Goal: Task Accomplishment & Management: Manage account settings

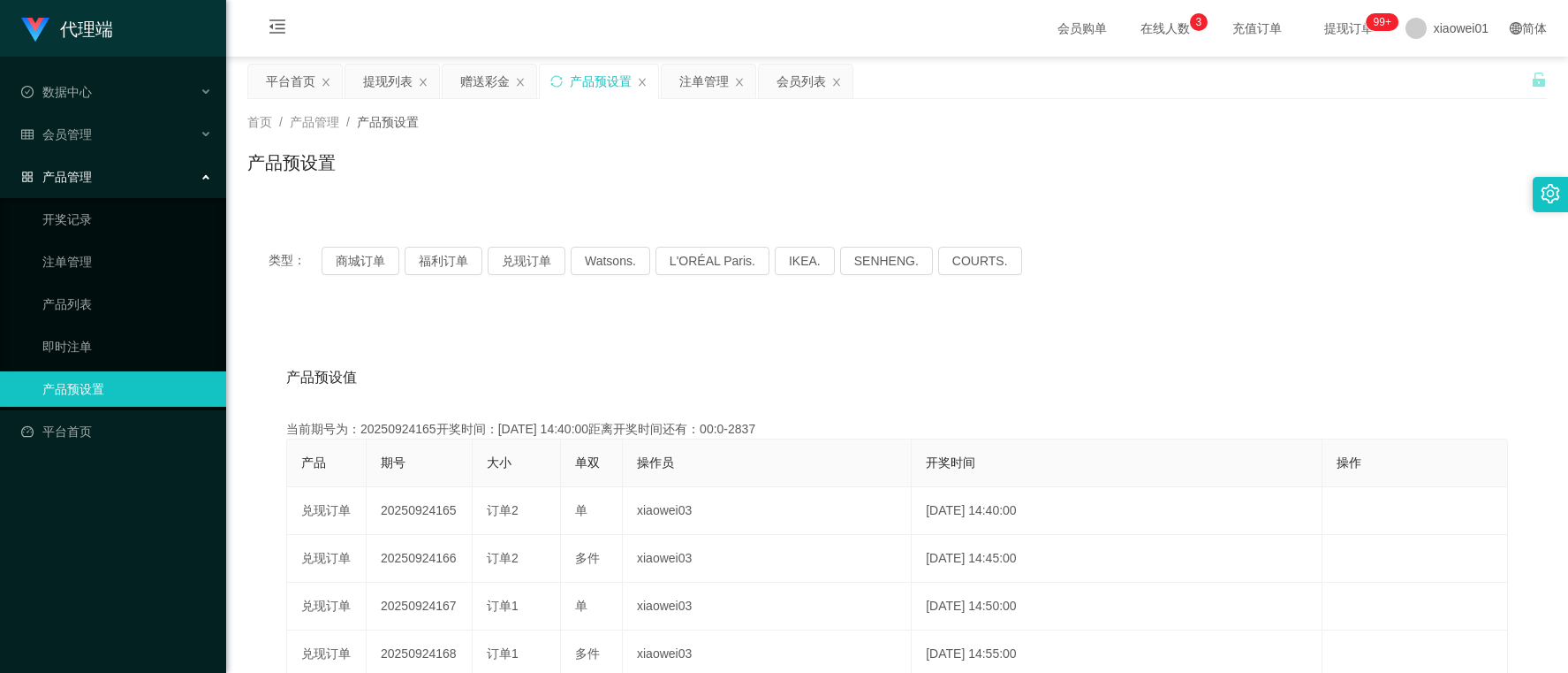
scroll to position [111, 0]
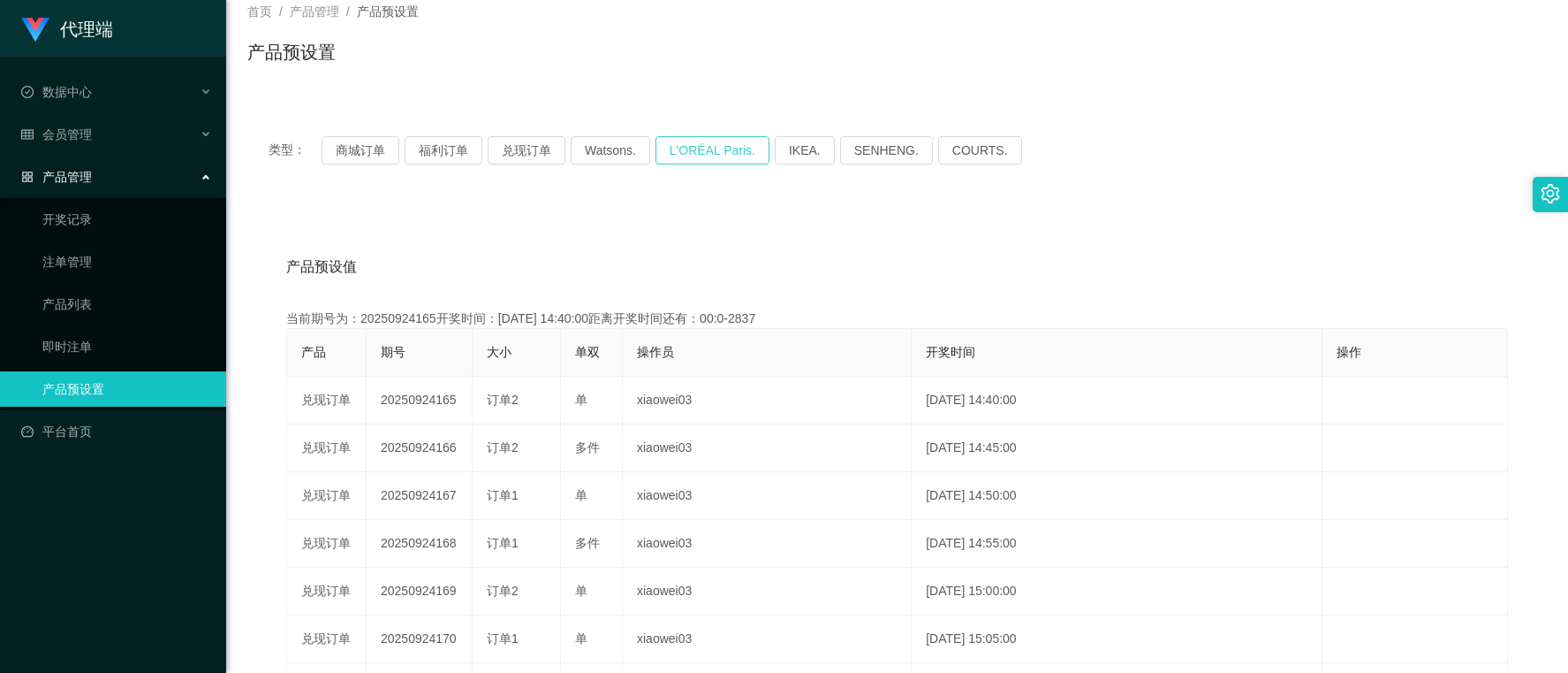
click at [692, 156] on button "L'ORÉAL Paris." at bounding box center [712, 150] width 114 height 28
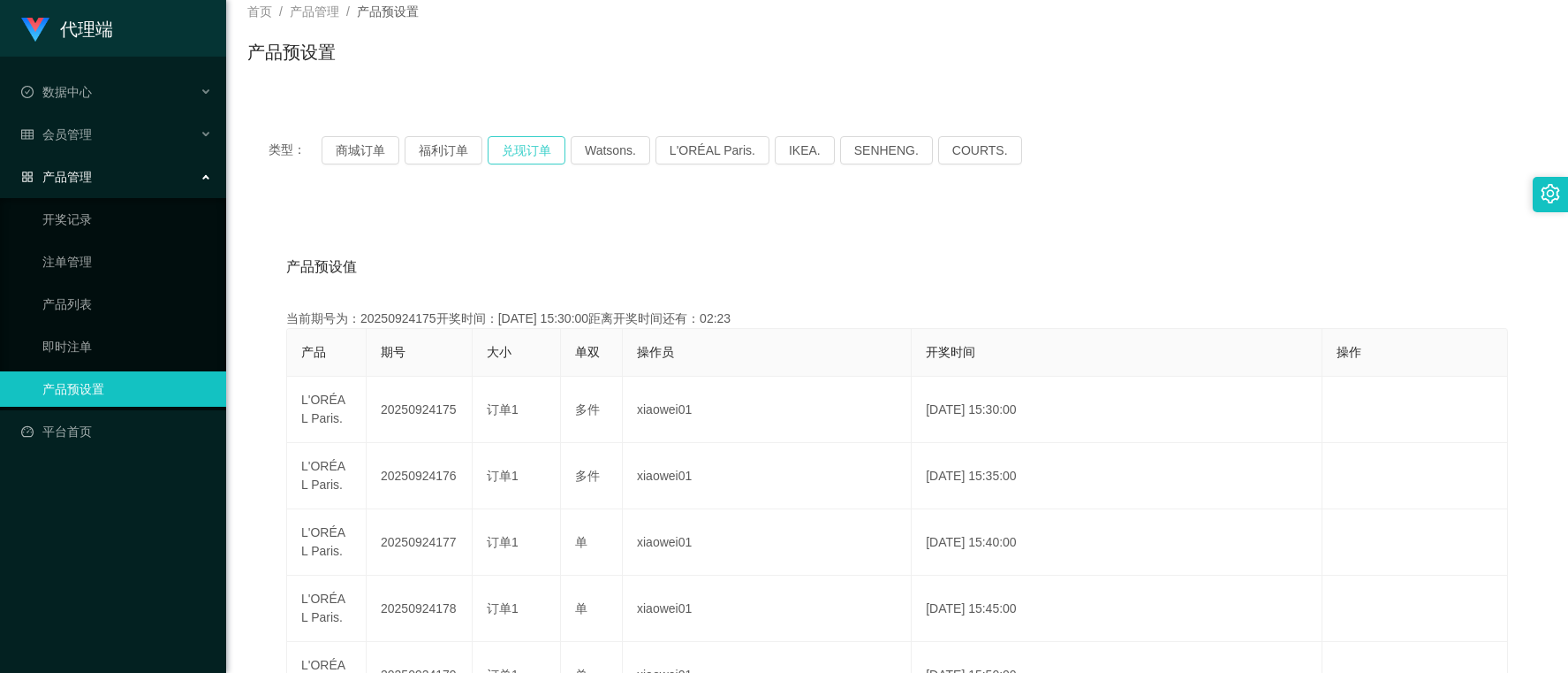
click at [520, 152] on button "兑现订单" at bounding box center [527, 150] width 78 height 28
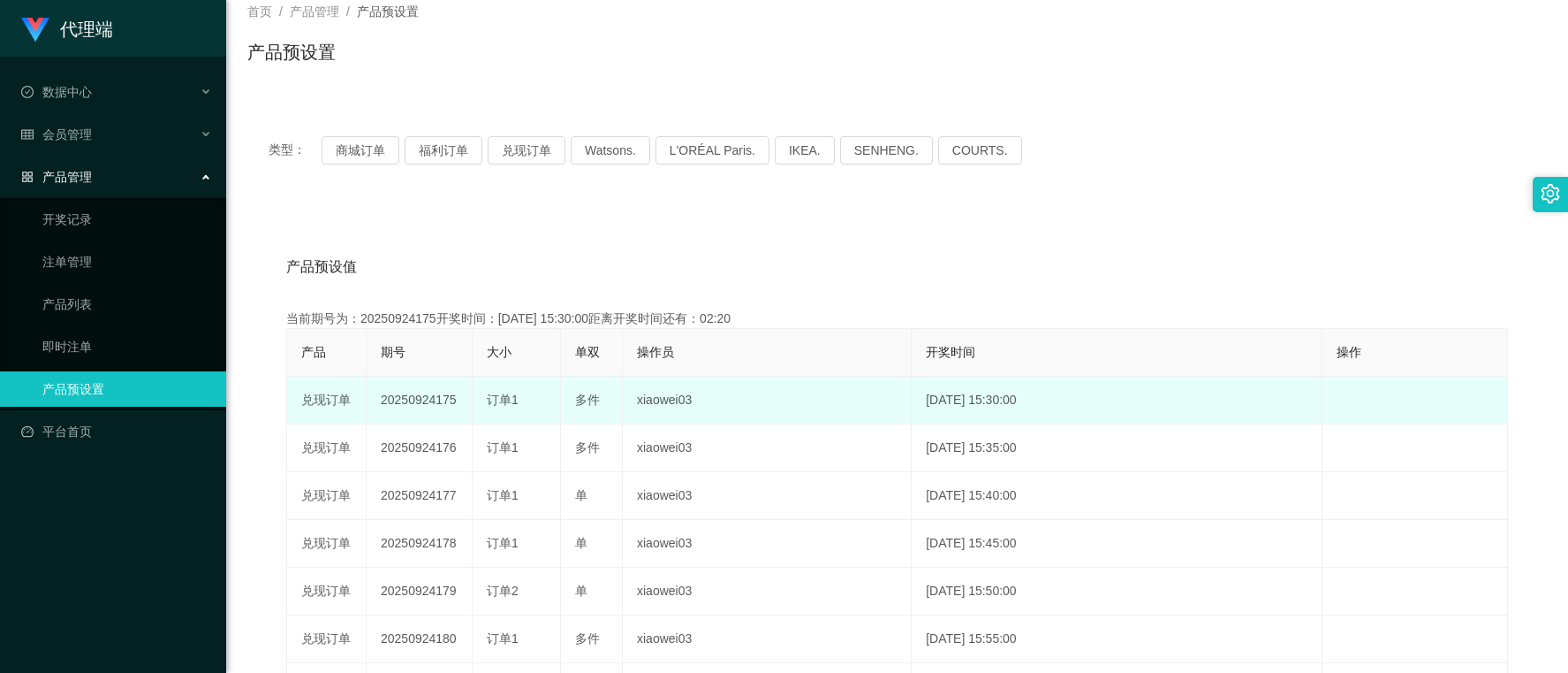
click at [400, 385] on td "20250924175" at bounding box center [420, 401] width 106 height 48
click at [400, 383] on td "20250924175" at bounding box center [420, 401] width 106 height 48
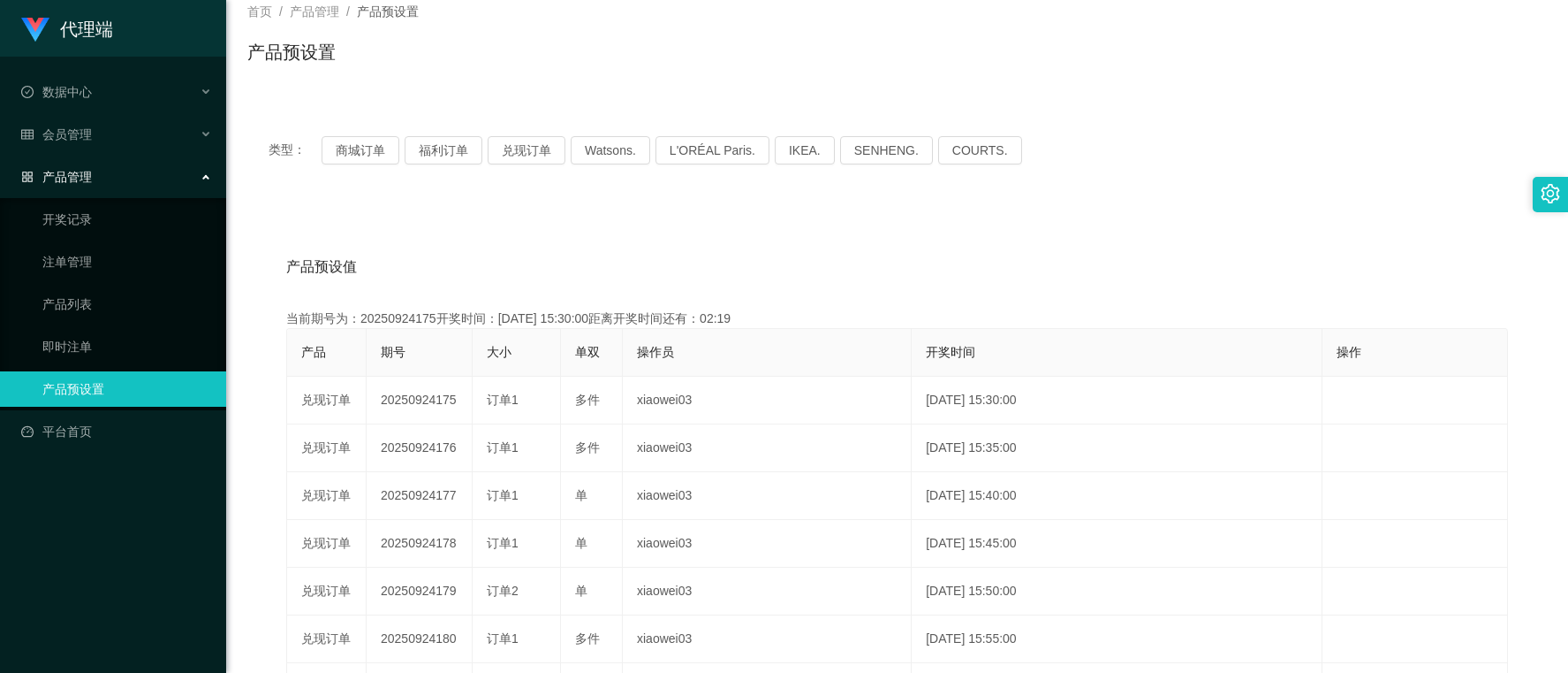
copy td "20250924175"
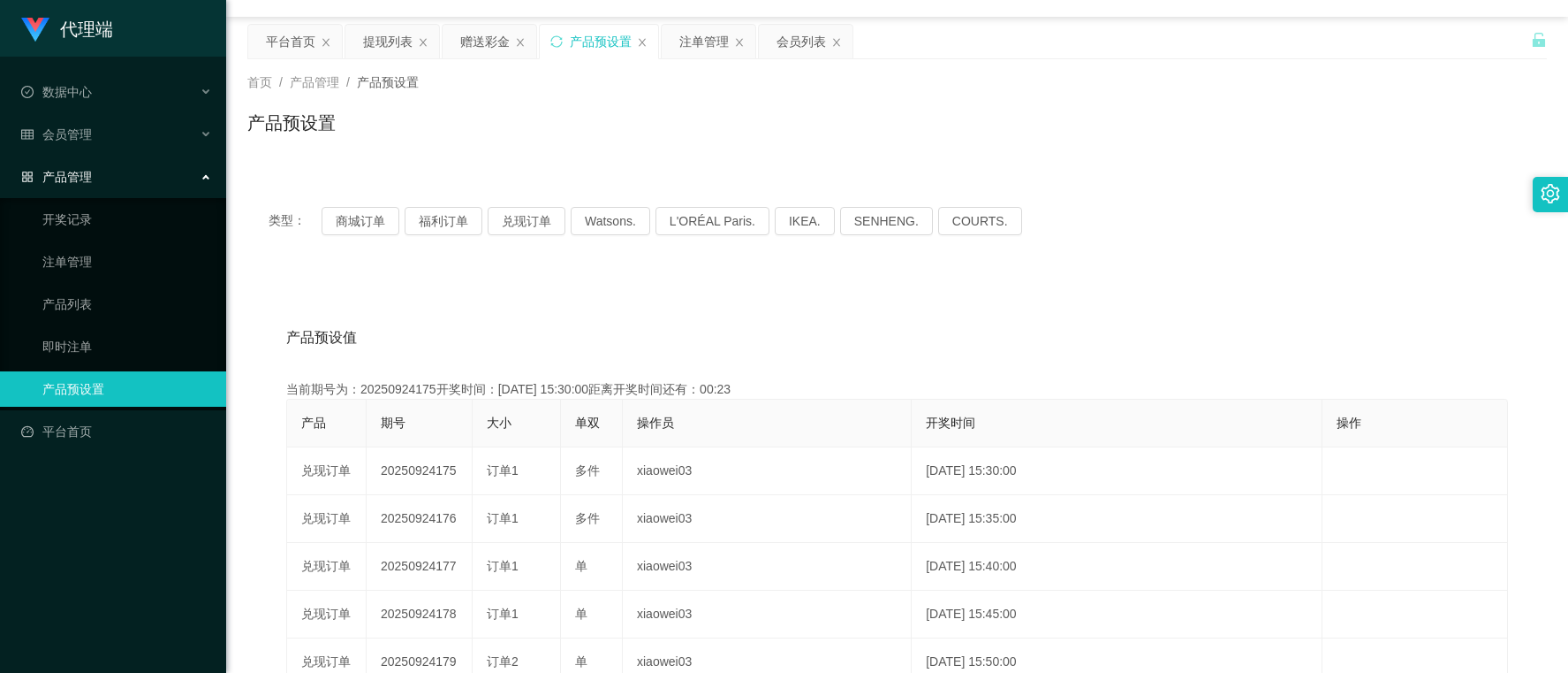
scroll to position [0, 0]
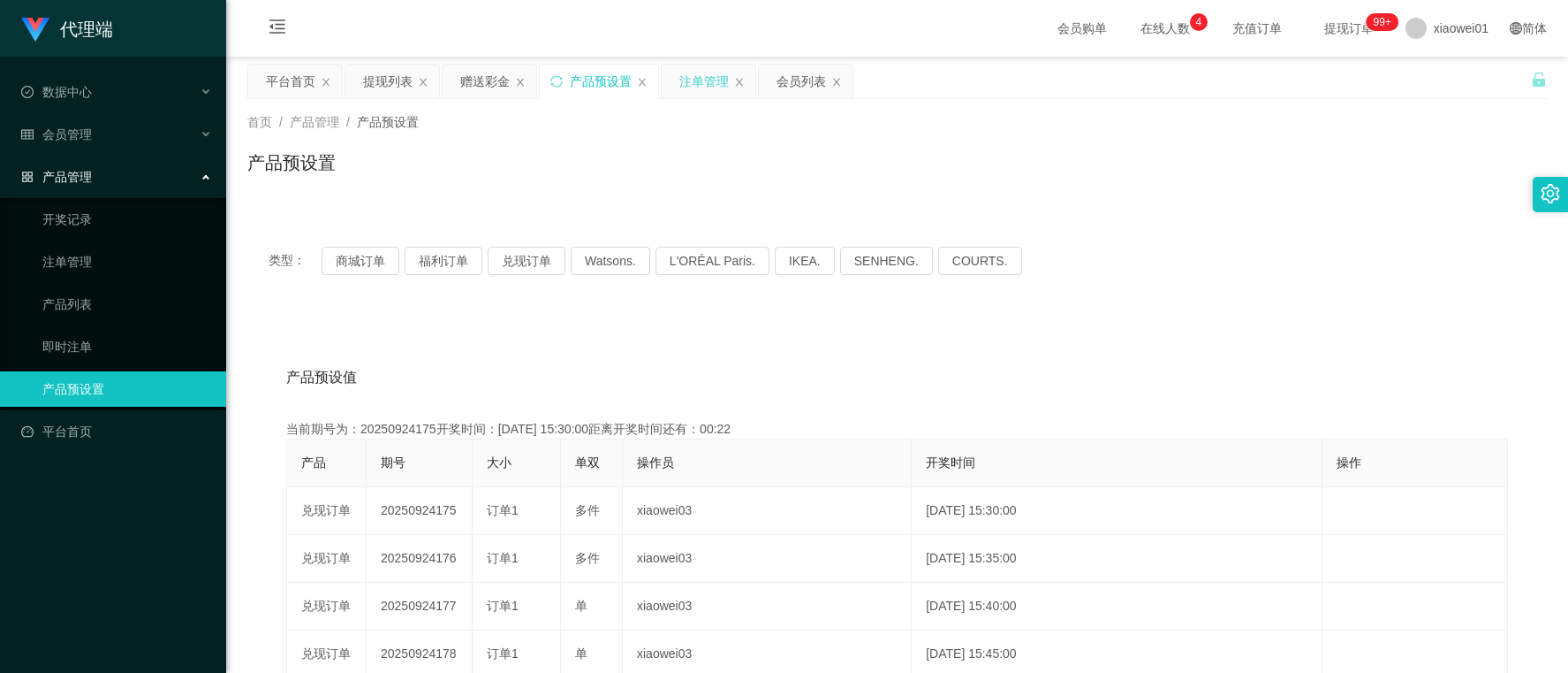
click at [699, 85] on div "注单管理" at bounding box center [703, 81] width 49 height 34
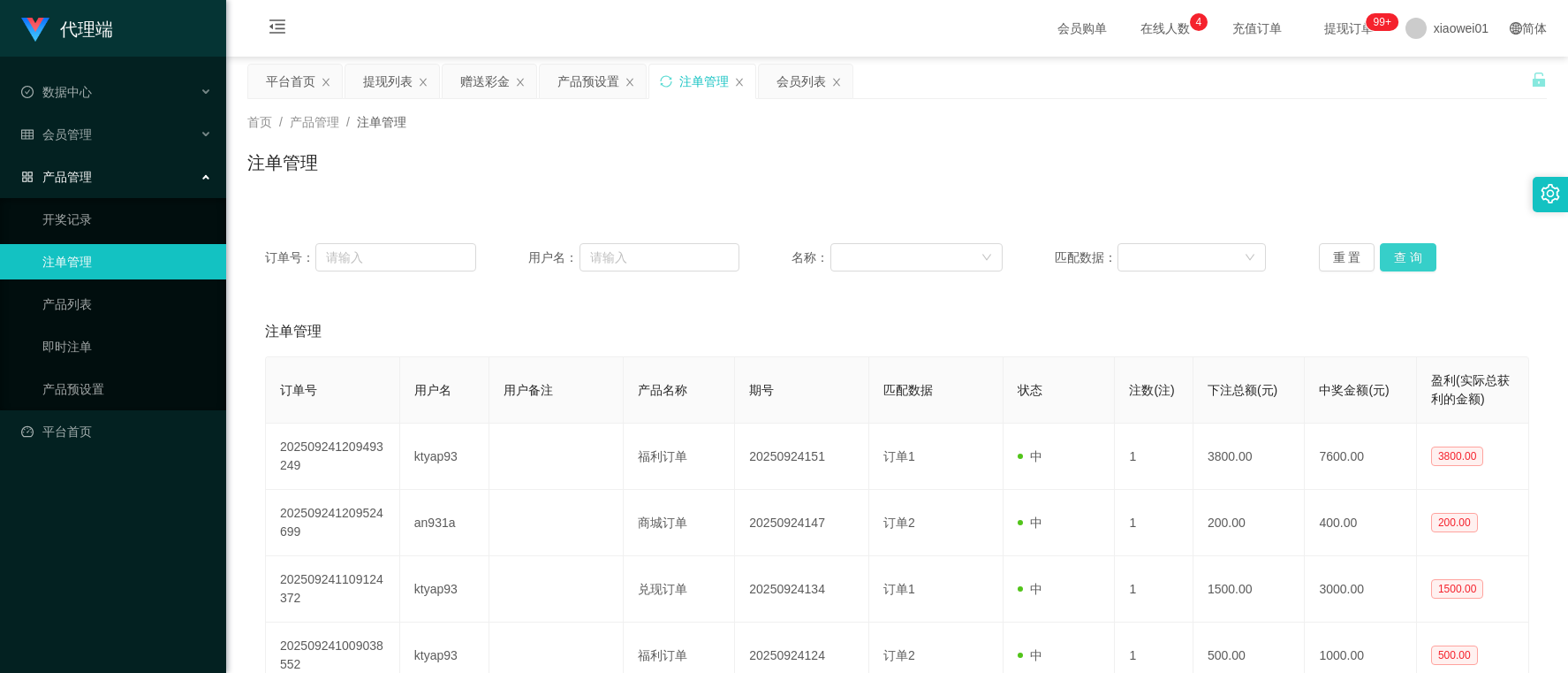
click at [1402, 248] on button "查 询" at bounding box center [1408, 257] width 57 height 28
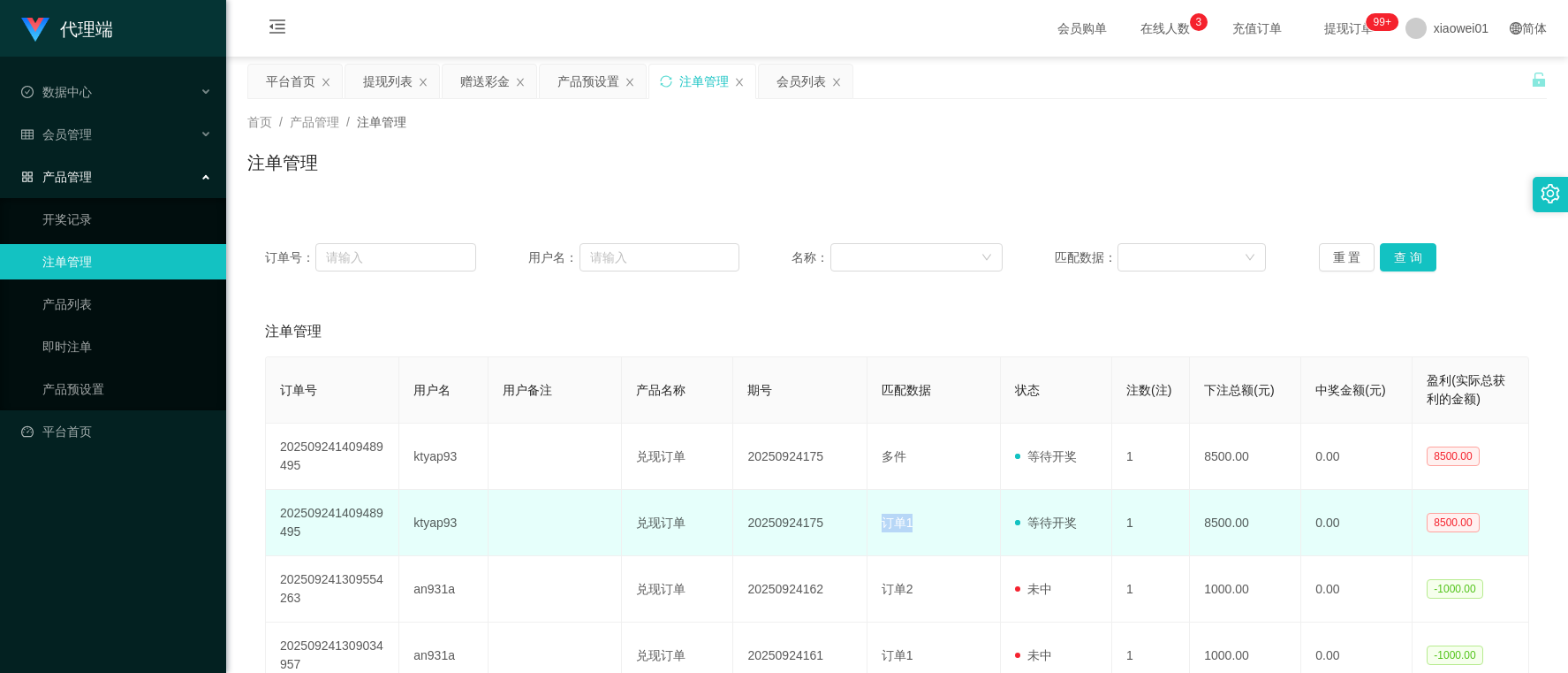
drag, startPoint x: 851, startPoint y: 517, endPoint x: 907, endPoint y: 523, distance: 56.3
click at [907, 523] on tr "202509241409489495 ktyap93 兑现订单 20250924175 订单1 等待开奖 1 8500.00 0.00 8500.00" at bounding box center [897, 522] width 1263 height 66
click at [868, 556] on td "订单1" at bounding box center [934, 522] width 134 height 66
drag, startPoint x: 877, startPoint y: 523, endPoint x: 943, endPoint y: 519, distance: 66.1
click at [943, 519] on td "订单1" at bounding box center [934, 522] width 134 height 66
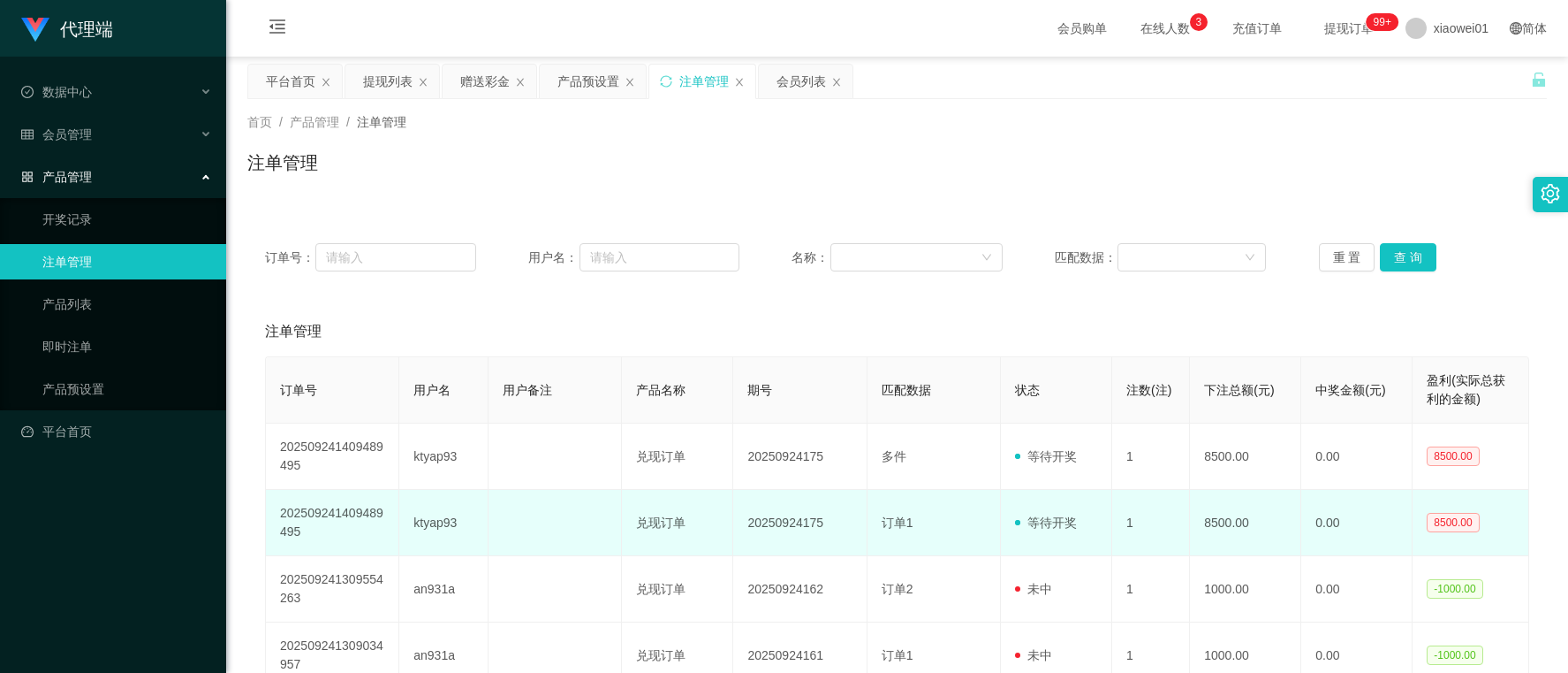
click at [1175, 514] on td "1" at bounding box center [1151, 522] width 78 height 66
drag, startPoint x: 1189, startPoint y: 515, endPoint x: 1243, endPoint y: 515, distance: 54.0
click at [1243, 515] on td "8500.00" at bounding box center [1246, 522] width 111 height 66
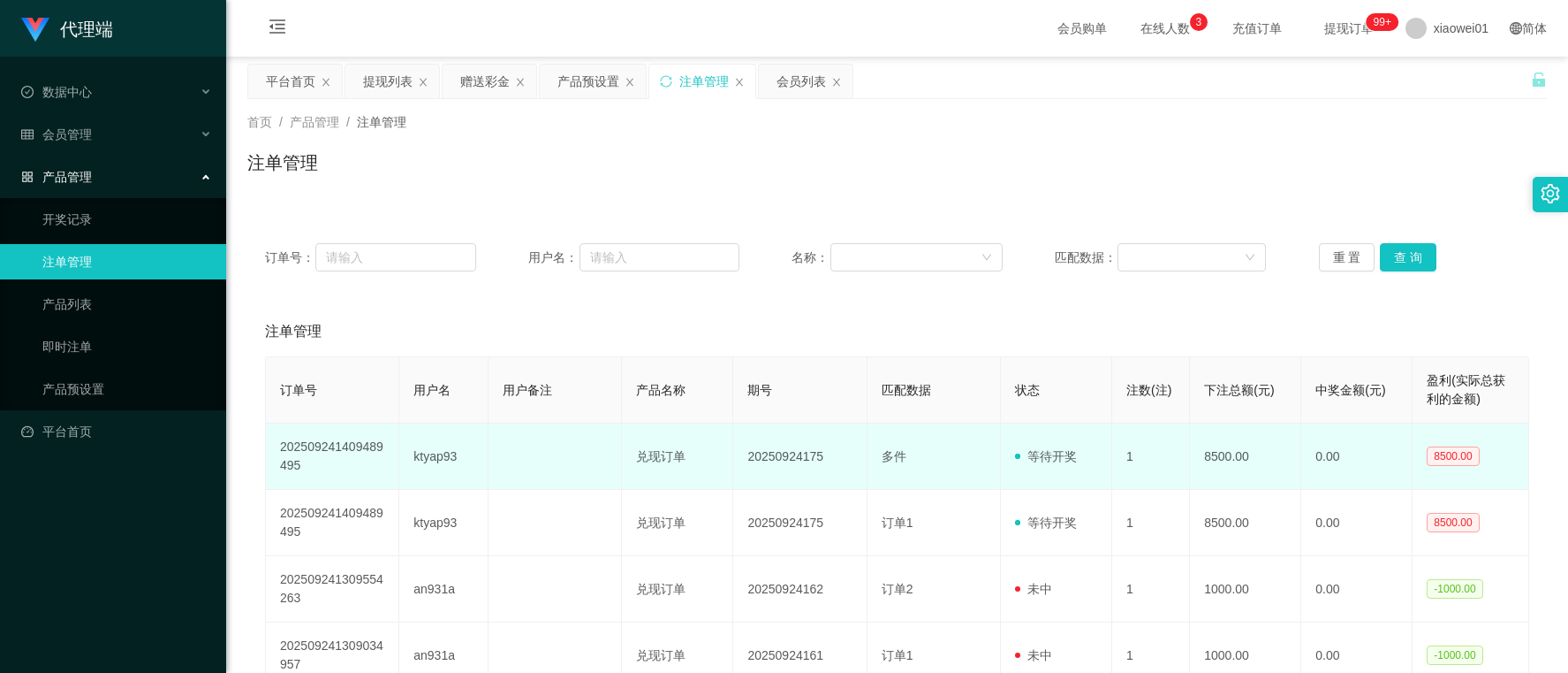
click at [1190, 461] on td "8500.00" at bounding box center [1246, 457] width 111 height 66
drag, startPoint x: 1184, startPoint y: 453, endPoint x: 1248, endPoint y: 461, distance: 64.5
click at [1248, 461] on td "8500.00" at bounding box center [1246, 457] width 111 height 66
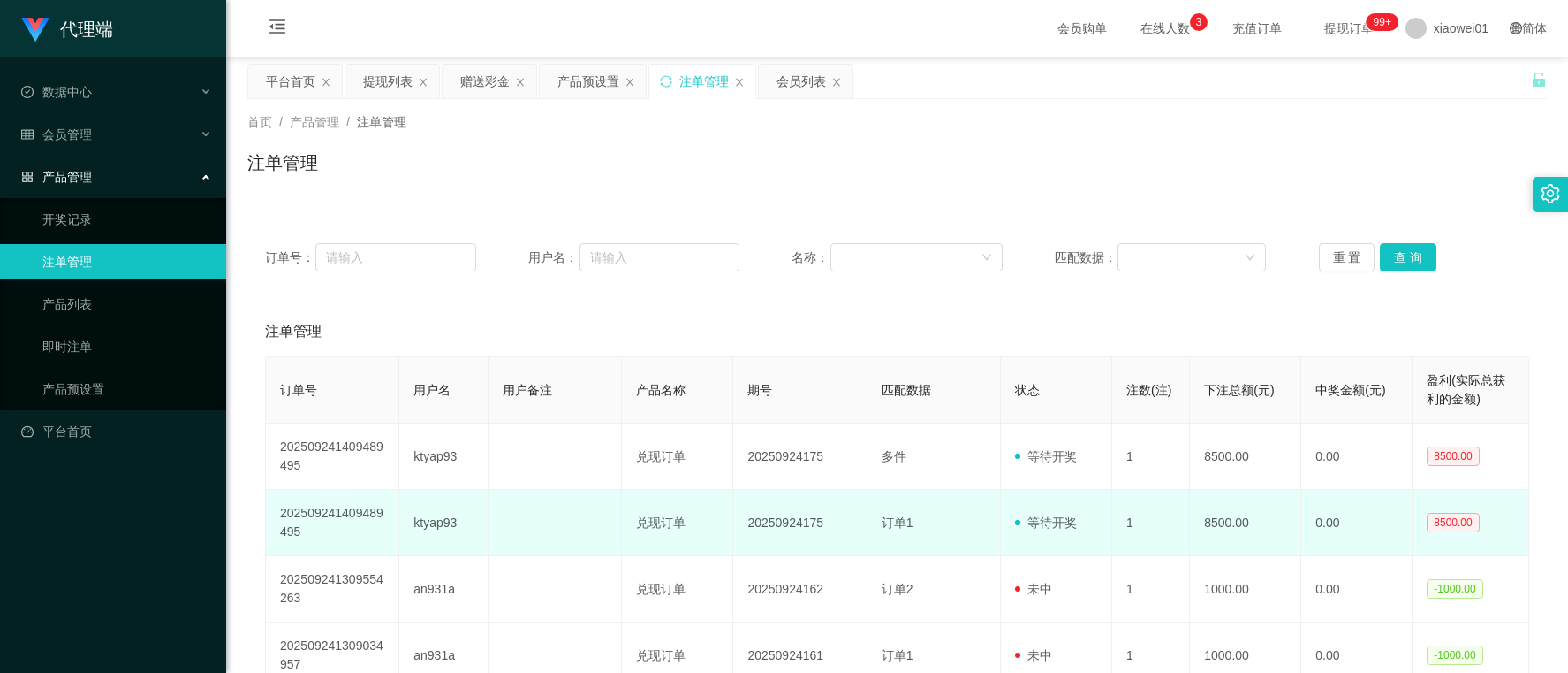
click at [1216, 501] on td "8500.00" at bounding box center [1246, 522] width 111 height 66
drag, startPoint x: 1194, startPoint y: 520, endPoint x: 1264, endPoint y: 523, distance: 70.1
click at [1264, 523] on td "8500.00" at bounding box center [1246, 522] width 111 height 66
click at [1200, 523] on td "8500.00" at bounding box center [1246, 522] width 111 height 66
drag, startPoint x: 1189, startPoint y: 519, endPoint x: 1248, endPoint y: 523, distance: 59.1
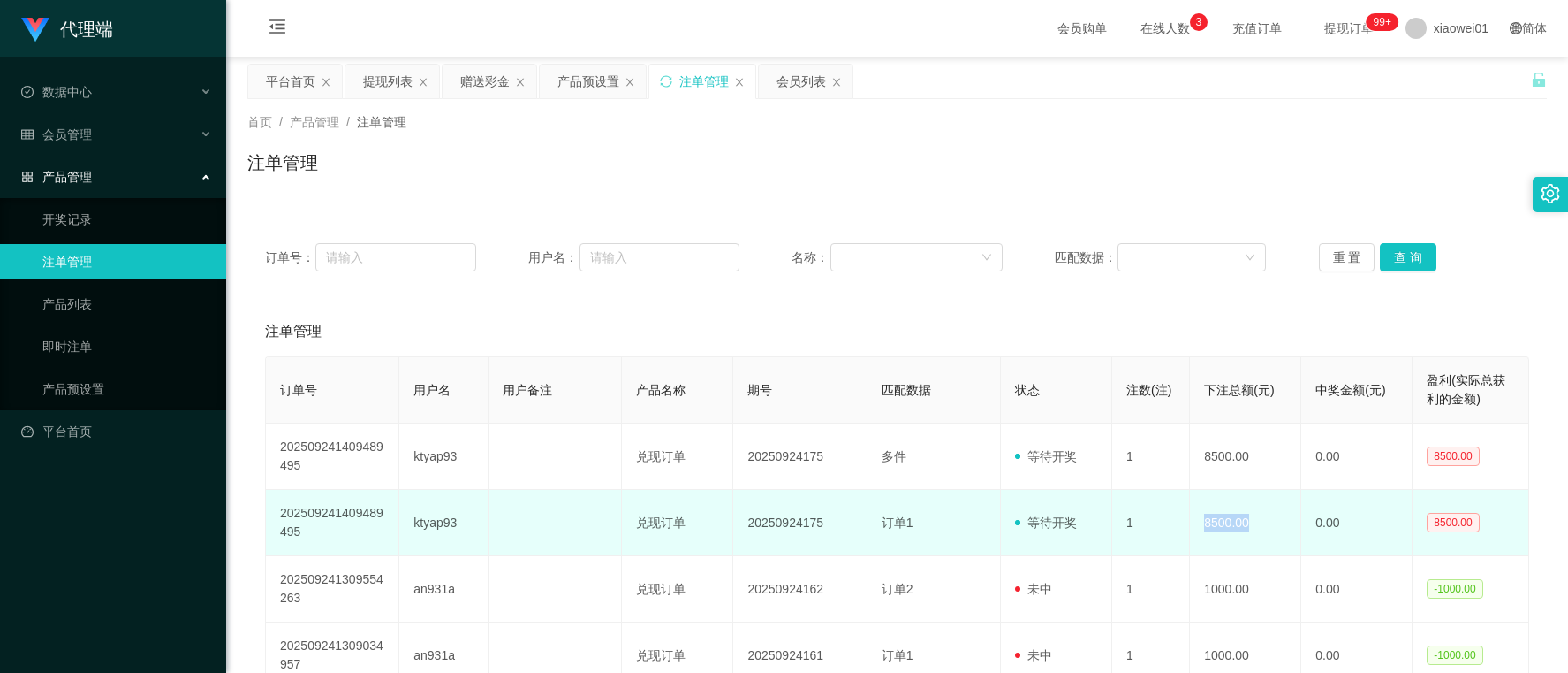
click at [1248, 523] on td "8500.00" at bounding box center [1246, 522] width 111 height 66
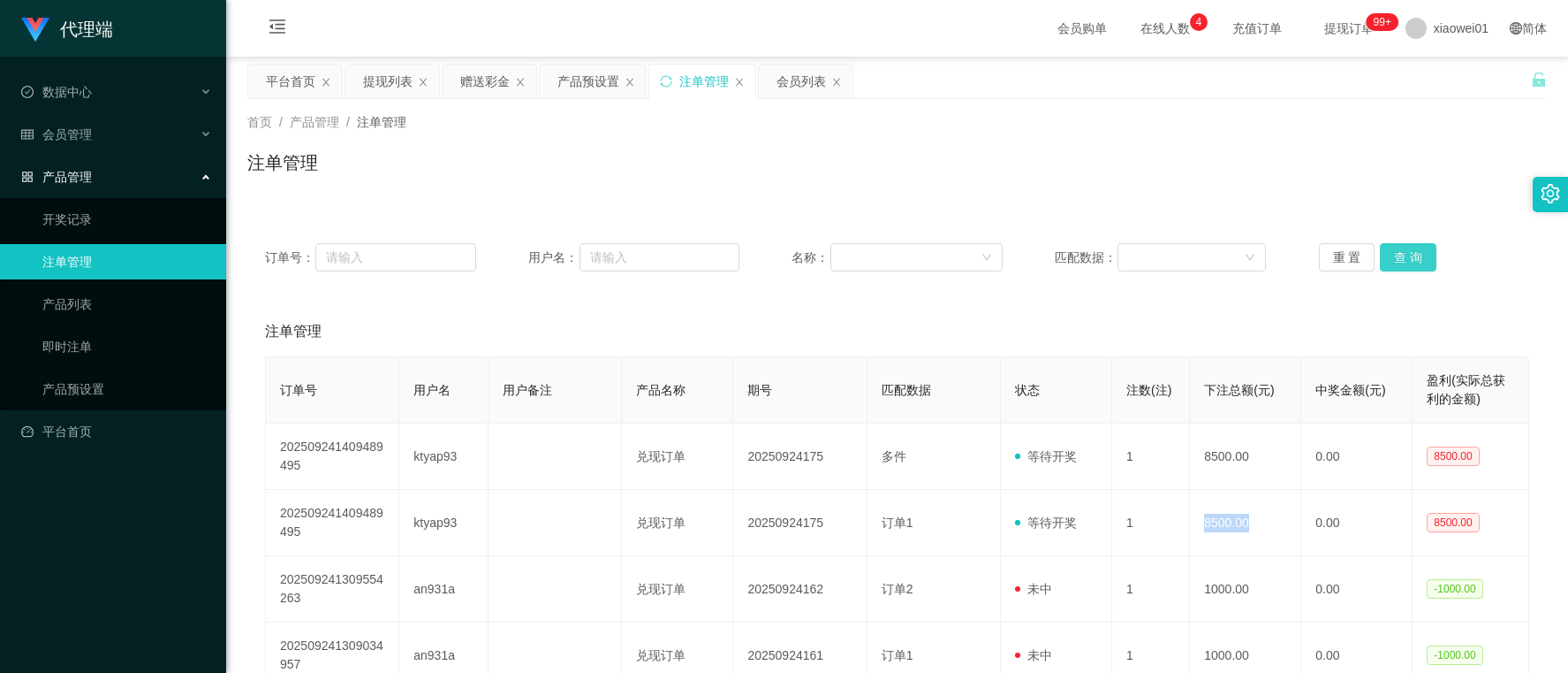
click at [1421, 261] on button "查 询" at bounding box center [1408, 257] width 57 height 28
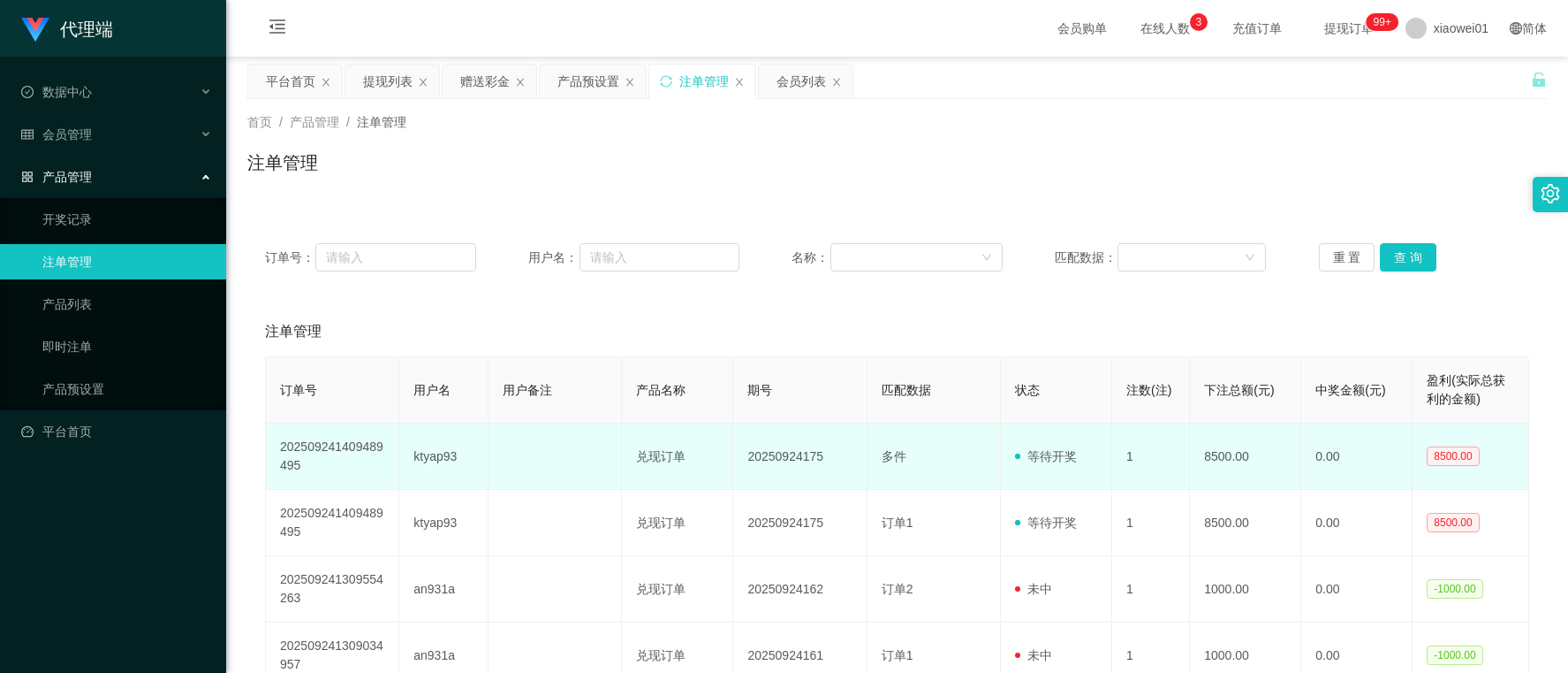
click at [400, 457] on td "ktyap93" at bounding box center [444, 457] width 89 height 66
click at [423, 457] on td "ktyap93" at bounding box center [444, 457] width 89 height 66
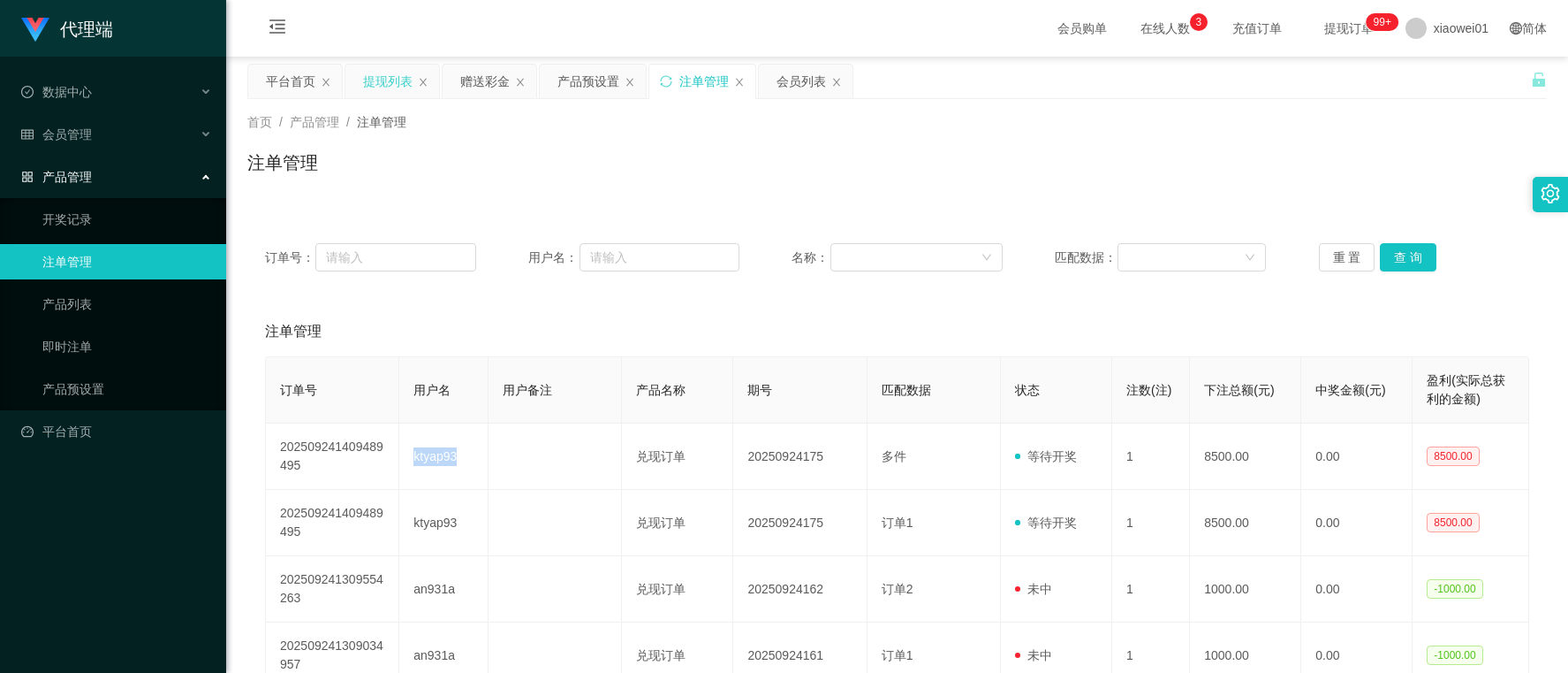
copy td "ktyap93"
click at [281, 81] on div "平台首页" at bounding box center [290, 81] width 49 height 34
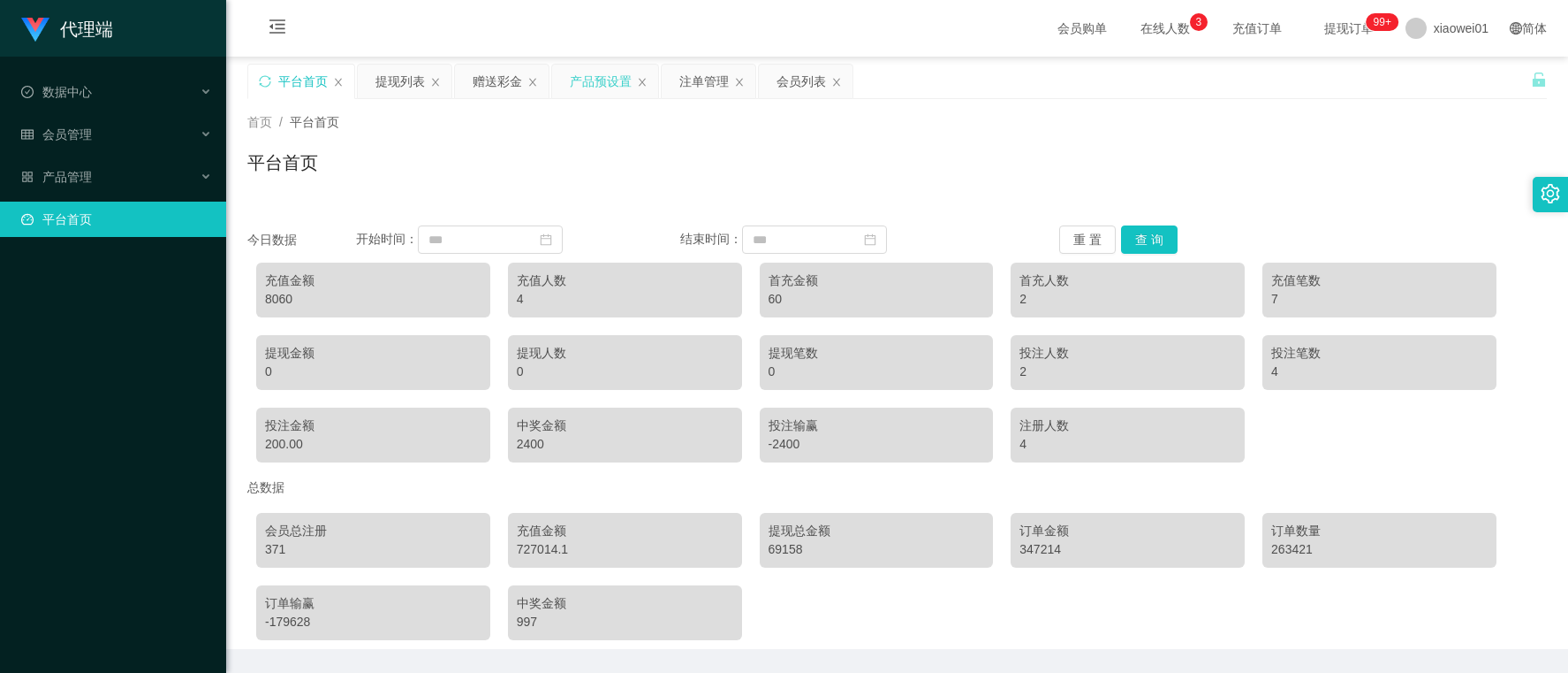
click at [533, 77] on icon "图标: close" at bounding box center [532, 82] width 11 height 11
click at [488, 83] on div "产品预设置" at bounding box center [503, 81] width 61 height 34
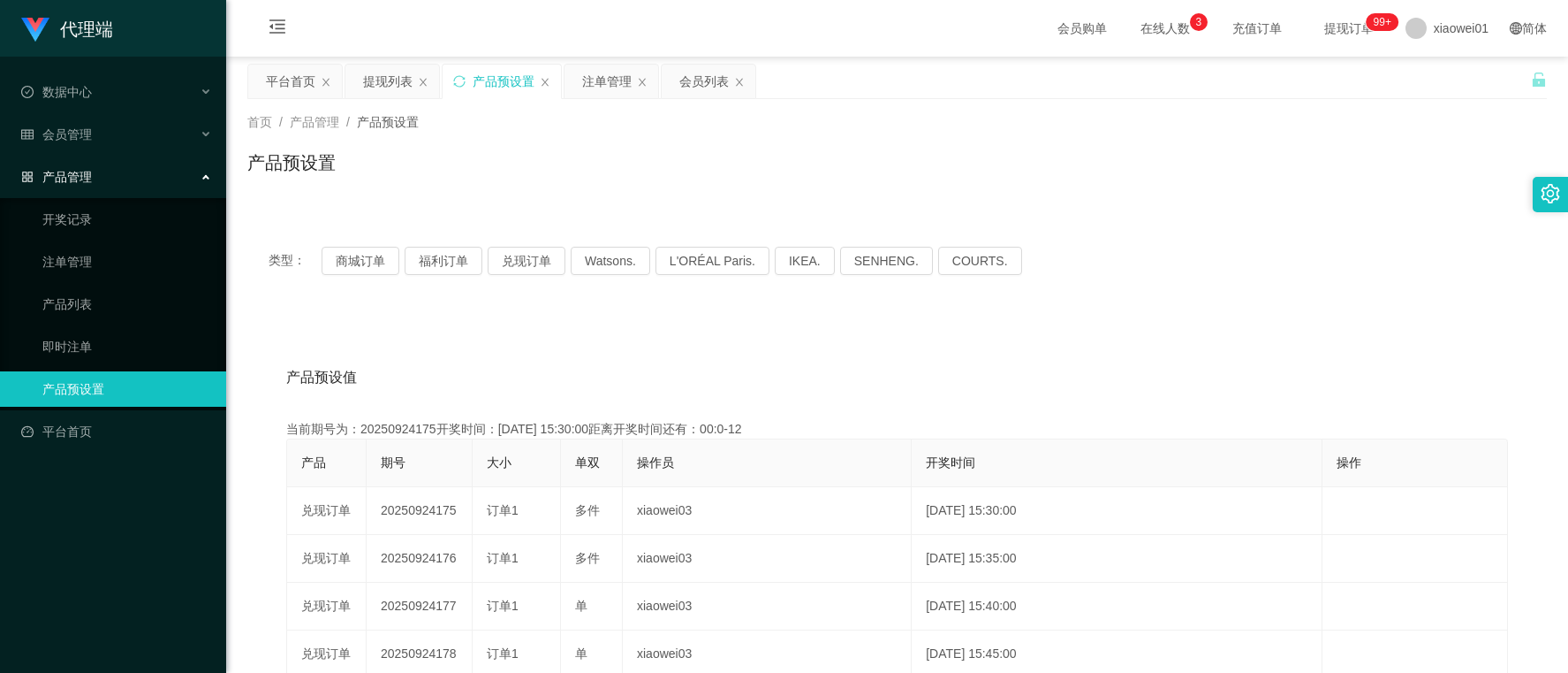
click at [99, 182] on div "产品管理" at bounding box center [112, 177] width 226 height 36
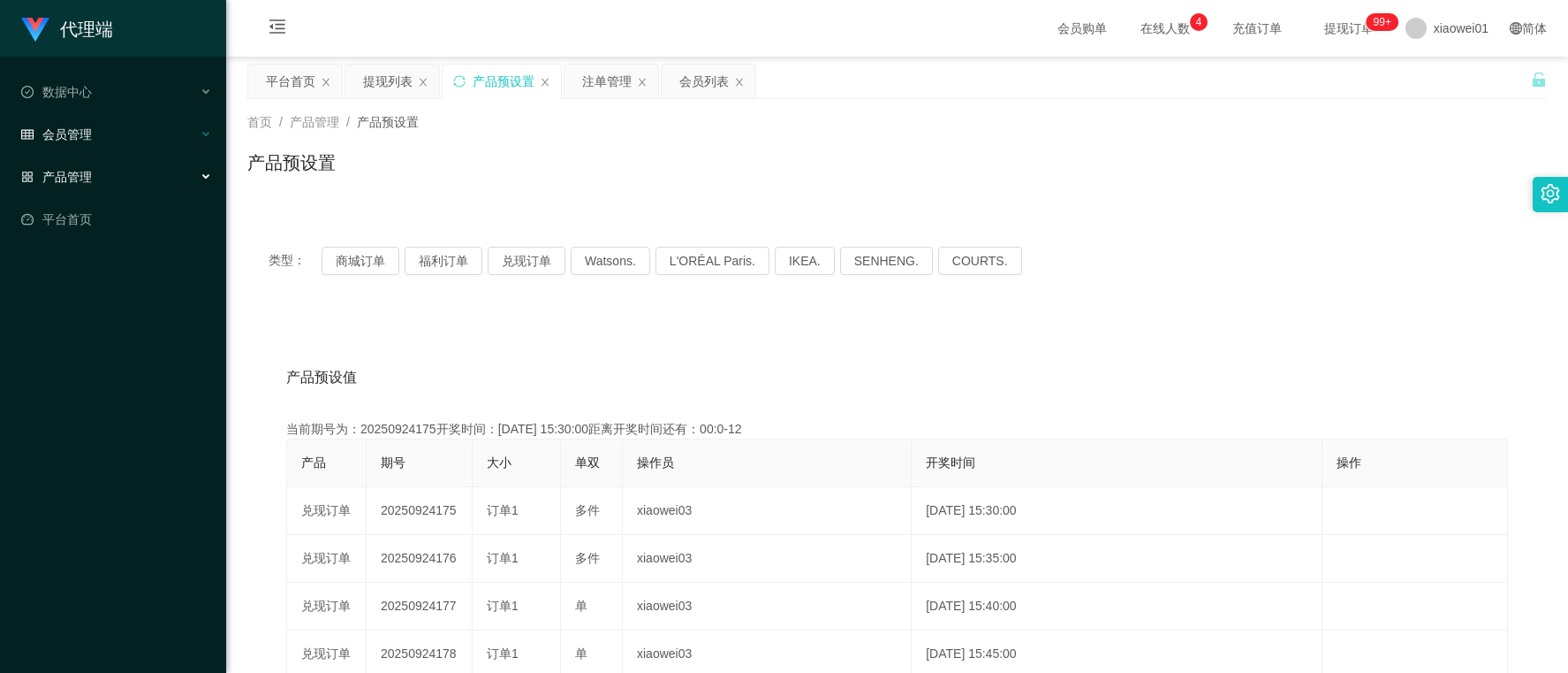
click at [85, 137] on span "会员管理" at bounding box center [57, 134] width 71 height 14
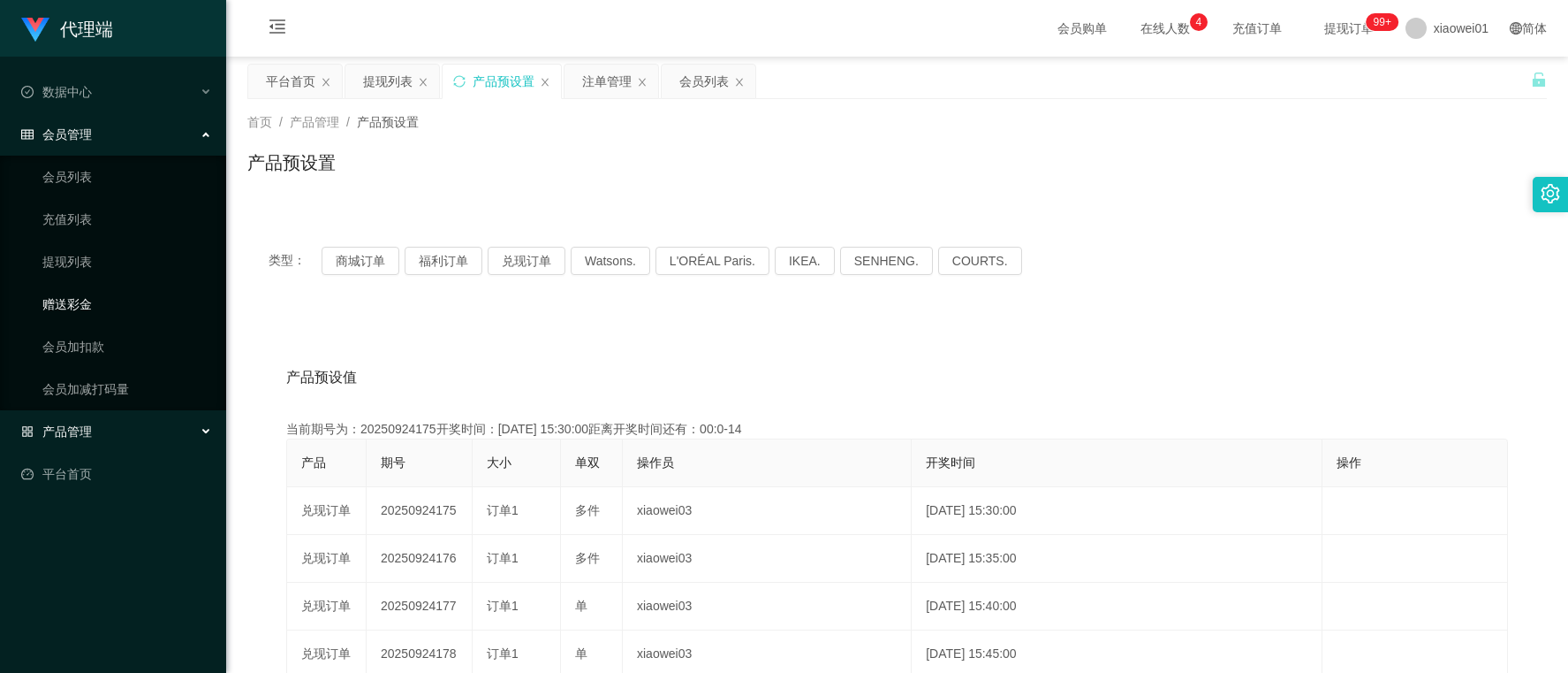
click at [89, 292] on link "赠送彩金" at bounding box center [127, 304] width 170 height 36
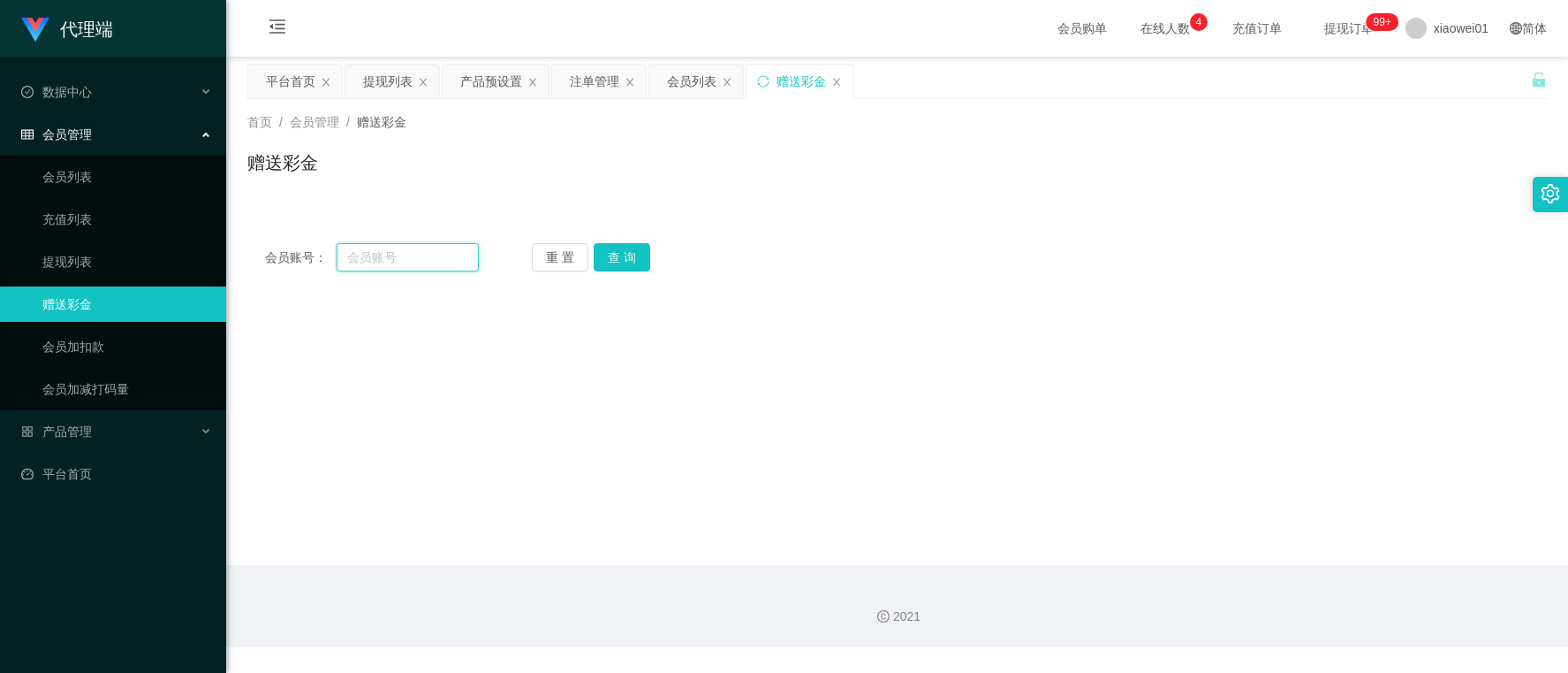
click at [429, 254] on input "text" at bounding box center [406, 257] width 141 height 28
paste input "ktyap93"
type input "ktyap93"
click at [641, 262] on button "查 询" at bounding box center [622, 257] width 57 height 28
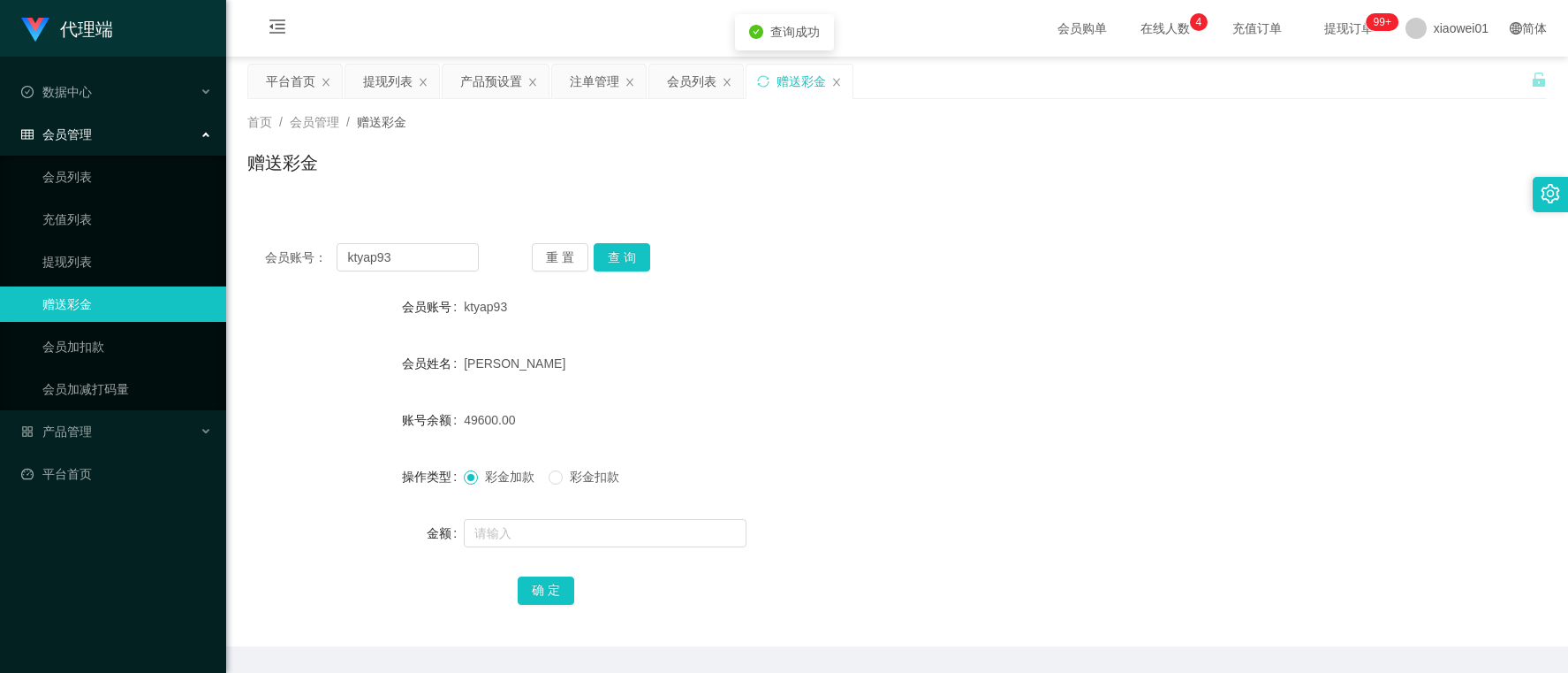
click at [473, 416] on span "49600.00" at bounding box center [489, 419] width 51 height 14
copy span "49600.00"
click at [566, 541] on input "text" at bounding box center [605, 533] width 282 height 28
paste input "49600.00"
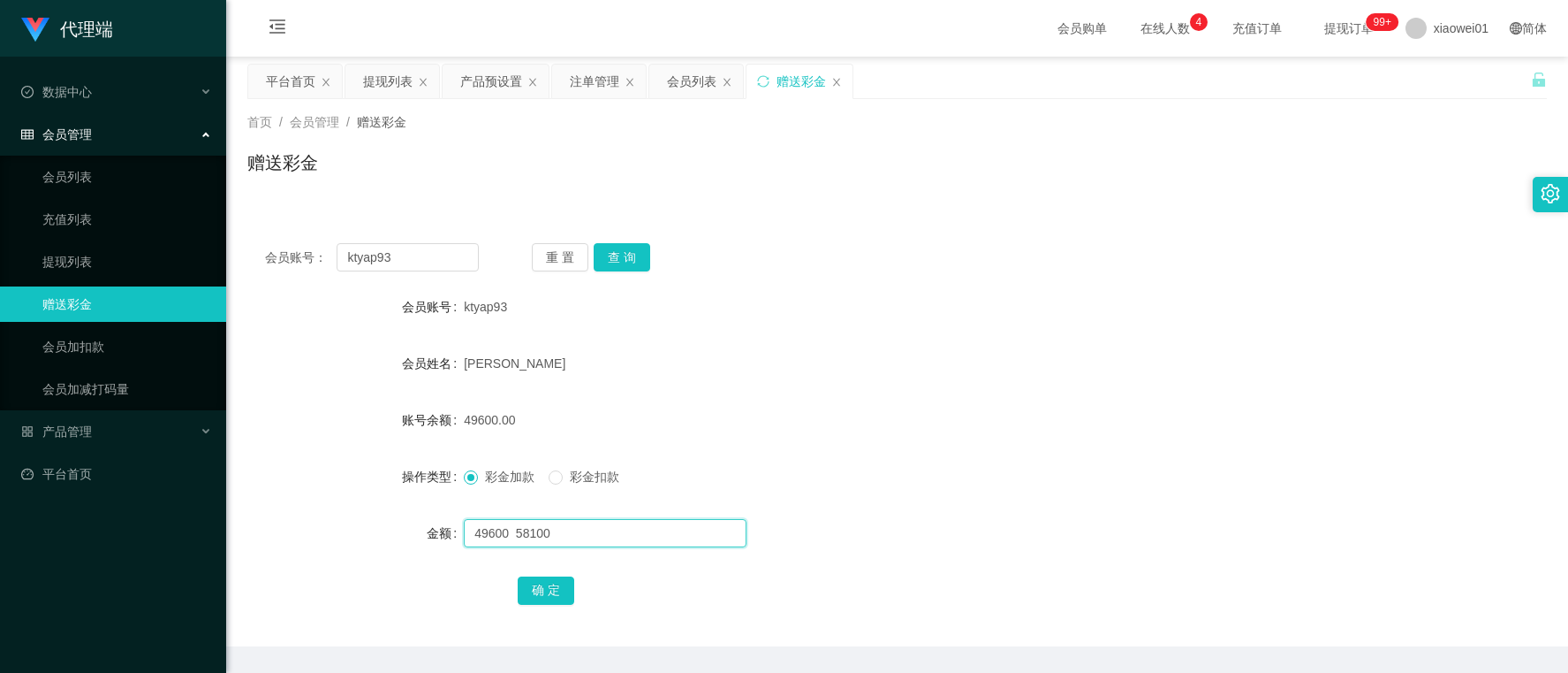
drag, startPoint x: 511, startPoint y: 536, endPoint x: 555, endPoint y: 535, distance: 44.0
click at [555, 536] on input "49600 58100" at bounding box center [605, 533] width 282 height 28
click at [589, 533] on input "49600 58100" at bounding box center [605, 533] width 282 height 28
drag, startPoint x: 510, startPoint y: 539, endPoint x: 566, endPoint y: 540, distance: 56.0
click at [566, 540] on input "49600 58100" at bounding box center [605, 533] width 282 height 28
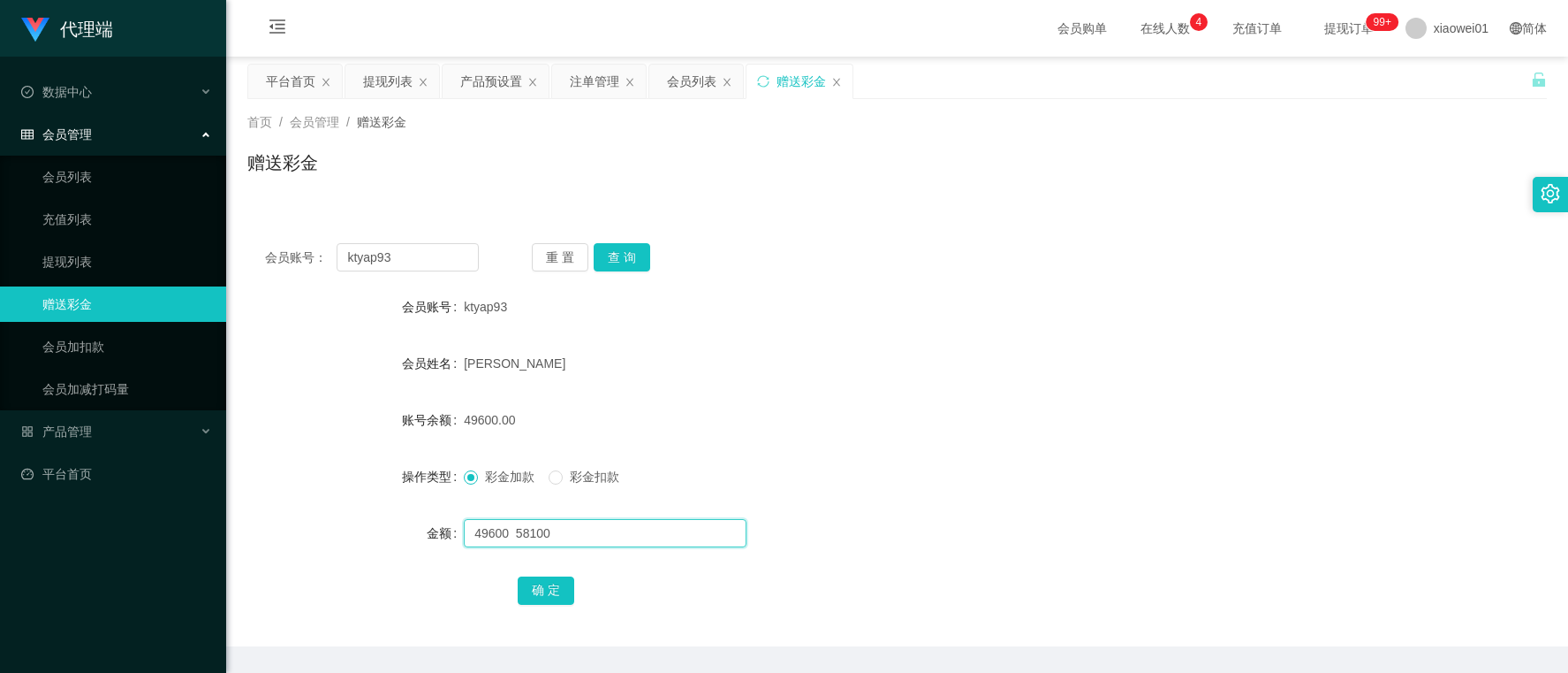
click at [579, 535] on input "49600 58100" at bounding box center [605, 533] width 282 height 28
drag, startPoint x: 508, startPoint y: 533, endPoint x: 545, endPoint y: 528, distance: 37.3
click at [545, 528] on input "49600 58100" at bounding box center [605, 533] width 282 height 28
click at [536, 540] on input "49600 58100" at bounding box center [605, 533] width 282 height 28
drag, startPoint x: 512, startPoint y: 531, endPoint x: 554, endPoint y: 527, distance: 42.2
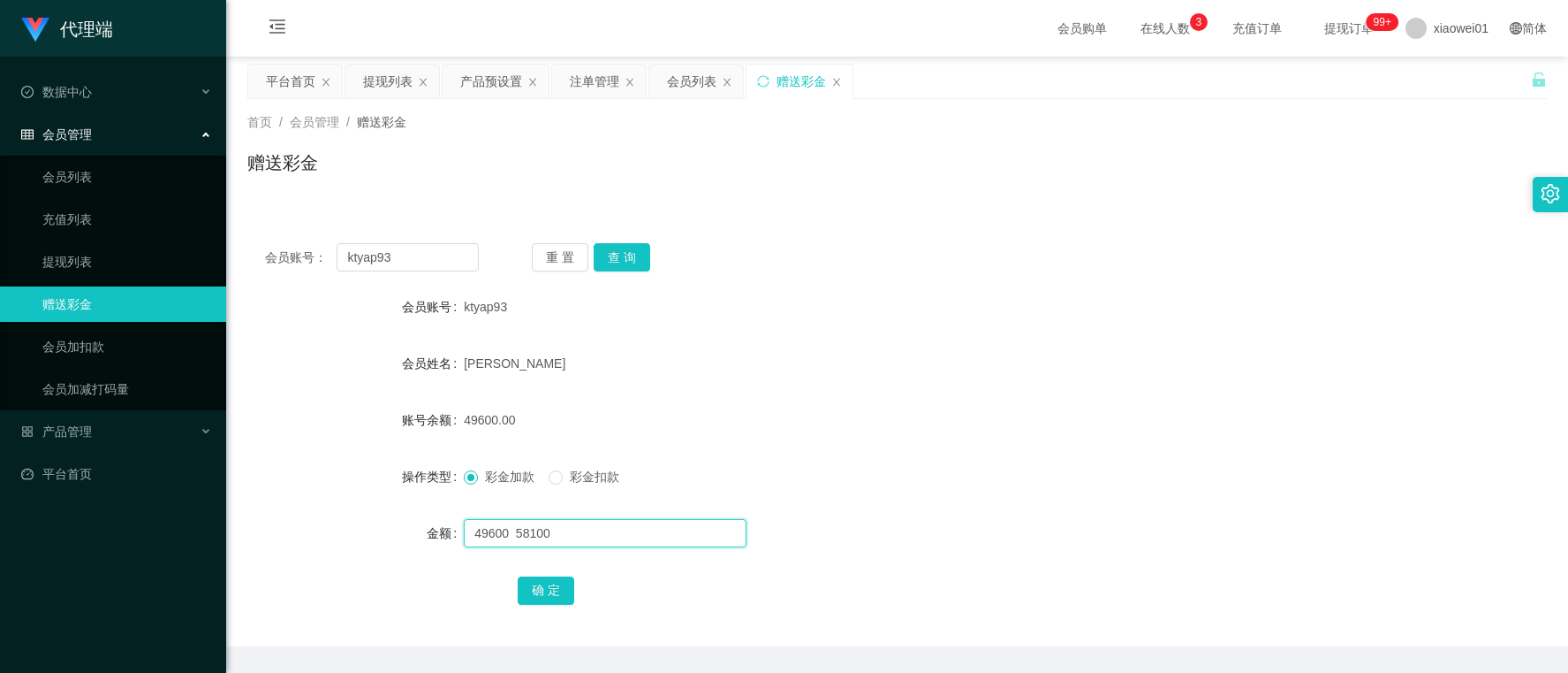
click at [554, 527] on input "49600 58100" at bounding box center [605, 533] width 282 height 28
type input "49600 58100"
click at [293, 83] on div "平台首页" at bounding box center [290, 81] width 49 height 34
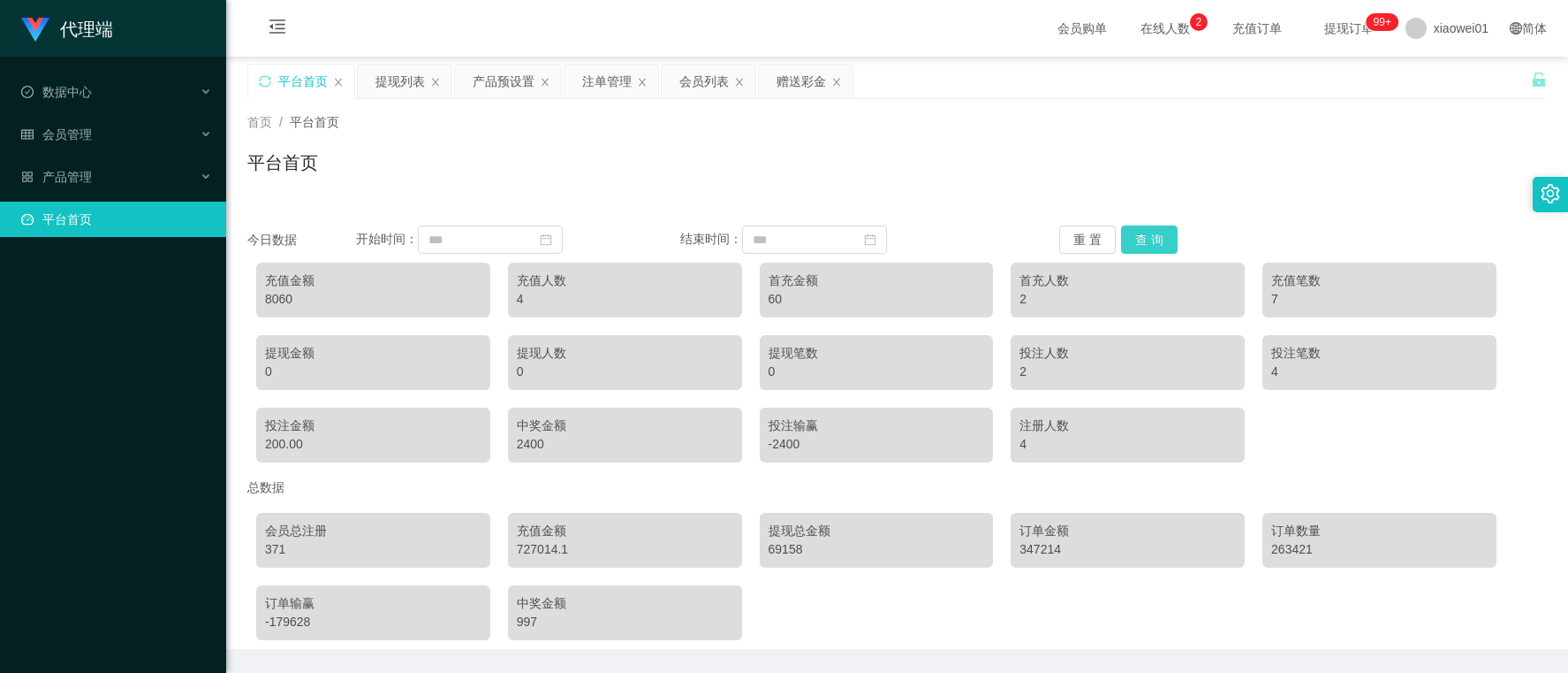
click at [1122, 235] on button "查 询" at bounding box center [1149, 239] width 57 height 28
drag, startPoint x: 285, startPoint y: 302, endPoint x: 323, endPoint y: 302, distance: 38.0
click at [323, 302] on div "29180" at bounding box center [373, 299] width 216 height 18
click at [465, 281] on div "充值金额" at bounding box center [373, 280] width 216 height 18
click at [501, 81] on div "产品预设置" at bounding box center [503, 81] width 61 height 34
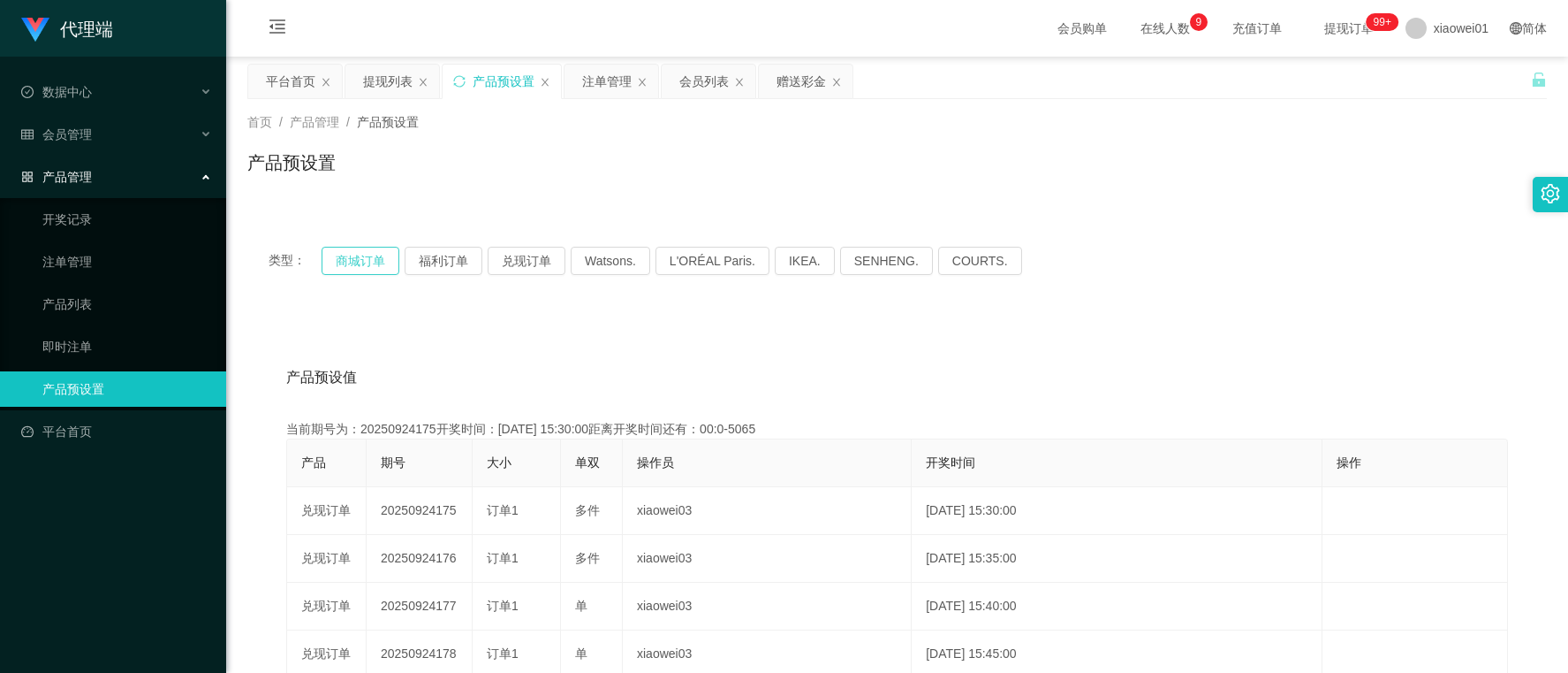
click at [362, 257] on button "商城订单" at bounding box center [360, 261] width 78 height 28
click at [412, 255] on button "福利订单" at bounding box center [443, 261] width 78 height 28
click at [380, 266] on button "商城订单" at bounding box center [360, 261] width 78 height 28
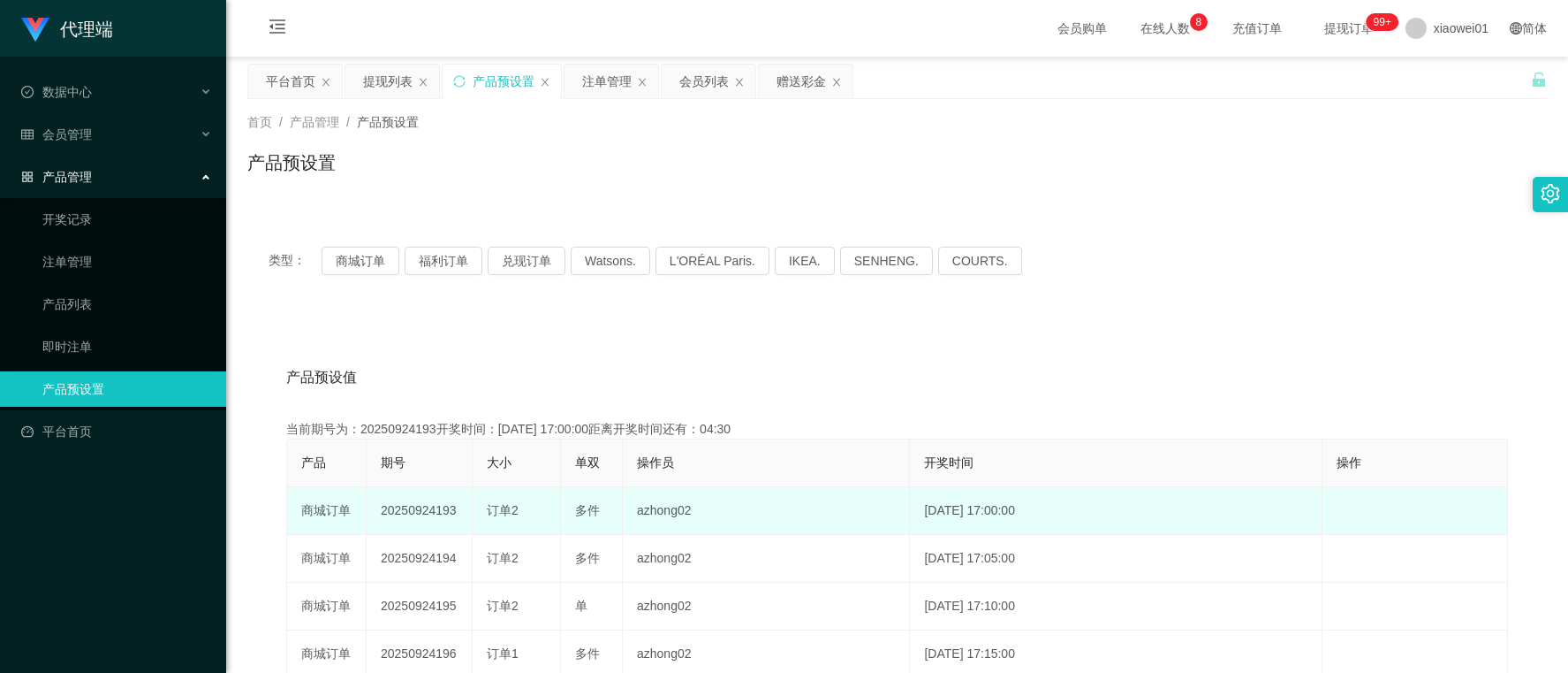
click at [394, 509] on td "20250924193" at bounding box center [420, 511] width 106 height 48
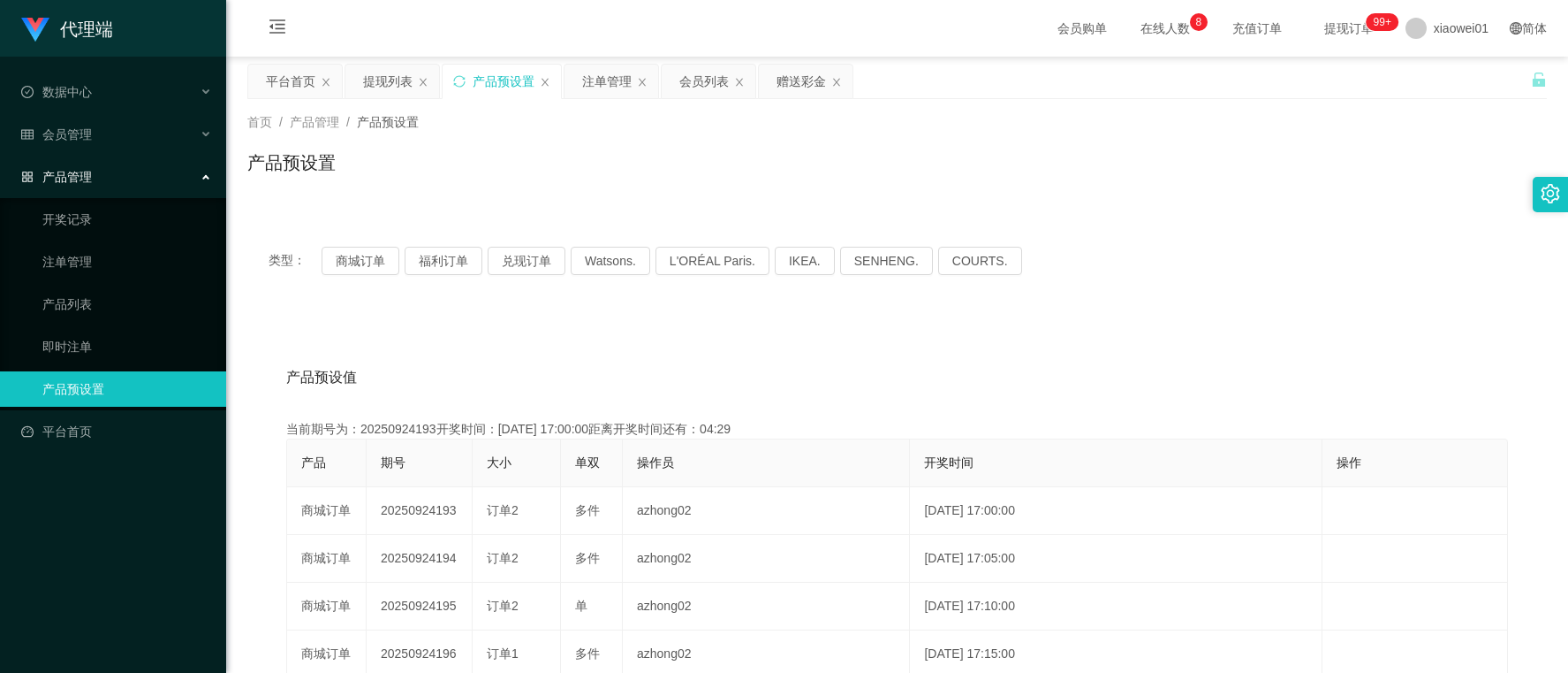
copy td "20250924193"
click at [588, 84] on div "注单管理" at bounding box center [606, 81] width 49 height 34
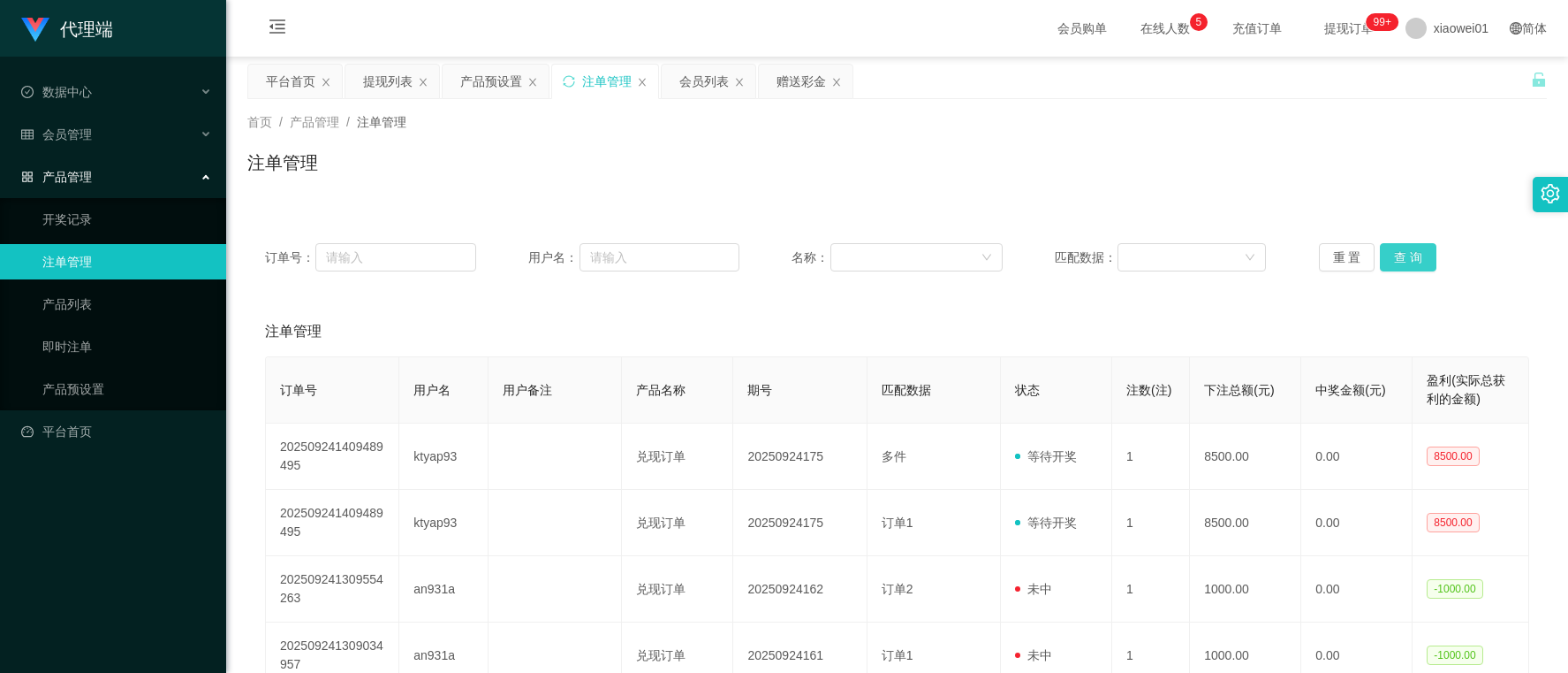
click at [1390, 253] on button "查 询" at bounding box center [1408, 257] width 57 height 28
click at [1387, 268] on button "查 询" at bounding box center [1408, 257] width 57 height 28
click at [789, 72] on div "赠送彩金" at bounding box center [800, 81] width 49 height 34
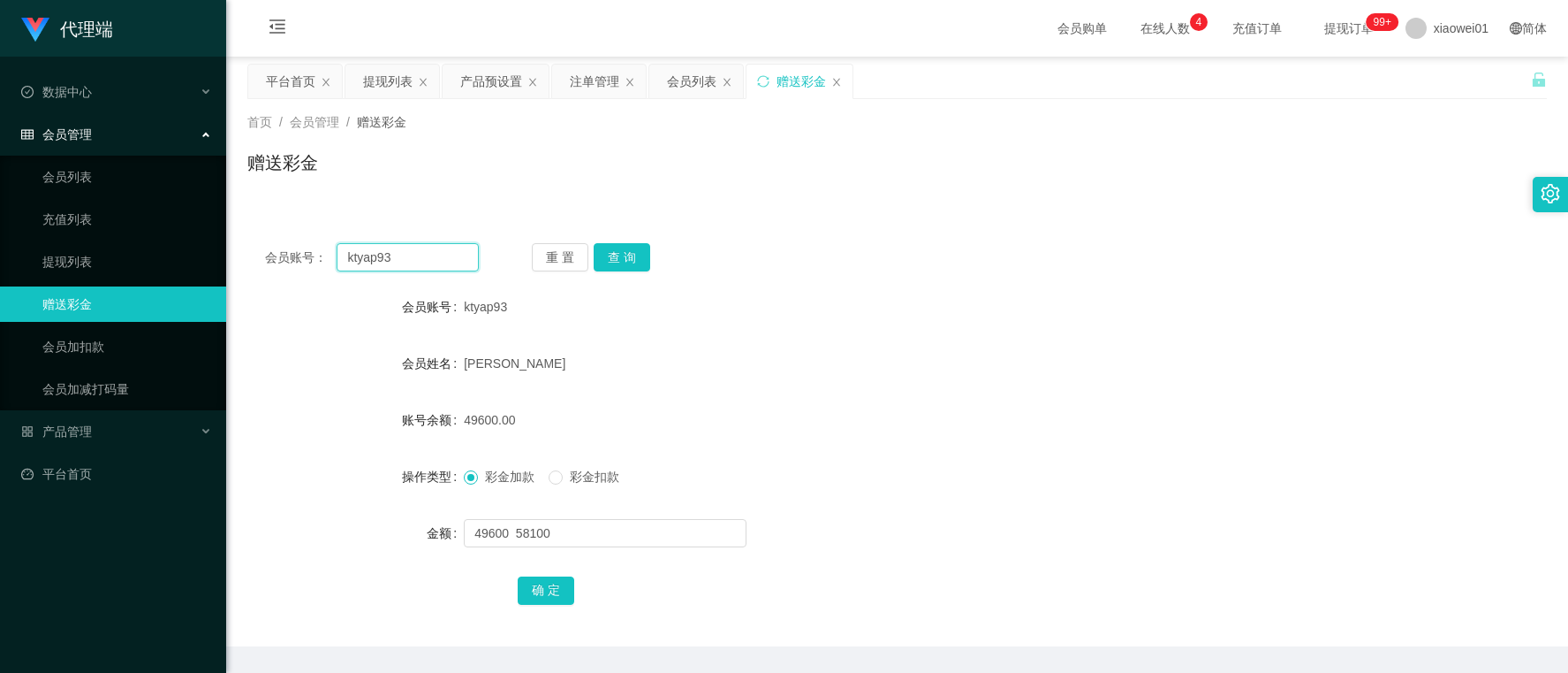
drag, startPoint x: 475, startPoint y: 262, endPoint x: 456, endPoint y: 261, distance: 19.0
click at [456, 261] on input "ktyap93" at bounding box center [406, 257] width 141 height 28
drag, startPoint x: 453, startPoint y: 259, endPoint x: 85, endPoint y: 237, distance: 368.7
click at [85, 237] on section "代理端 数据中心 会员管理 会员列表 充值列表 提现列表 赠送彩金 会员加扣款 会员加减打码量 产品管理 开奖记录 注单管理 产品列表 即时注单 产品预设置 …" at bounding box center [784, 364] width 1568 height 729
paste input "Phoebe1234"
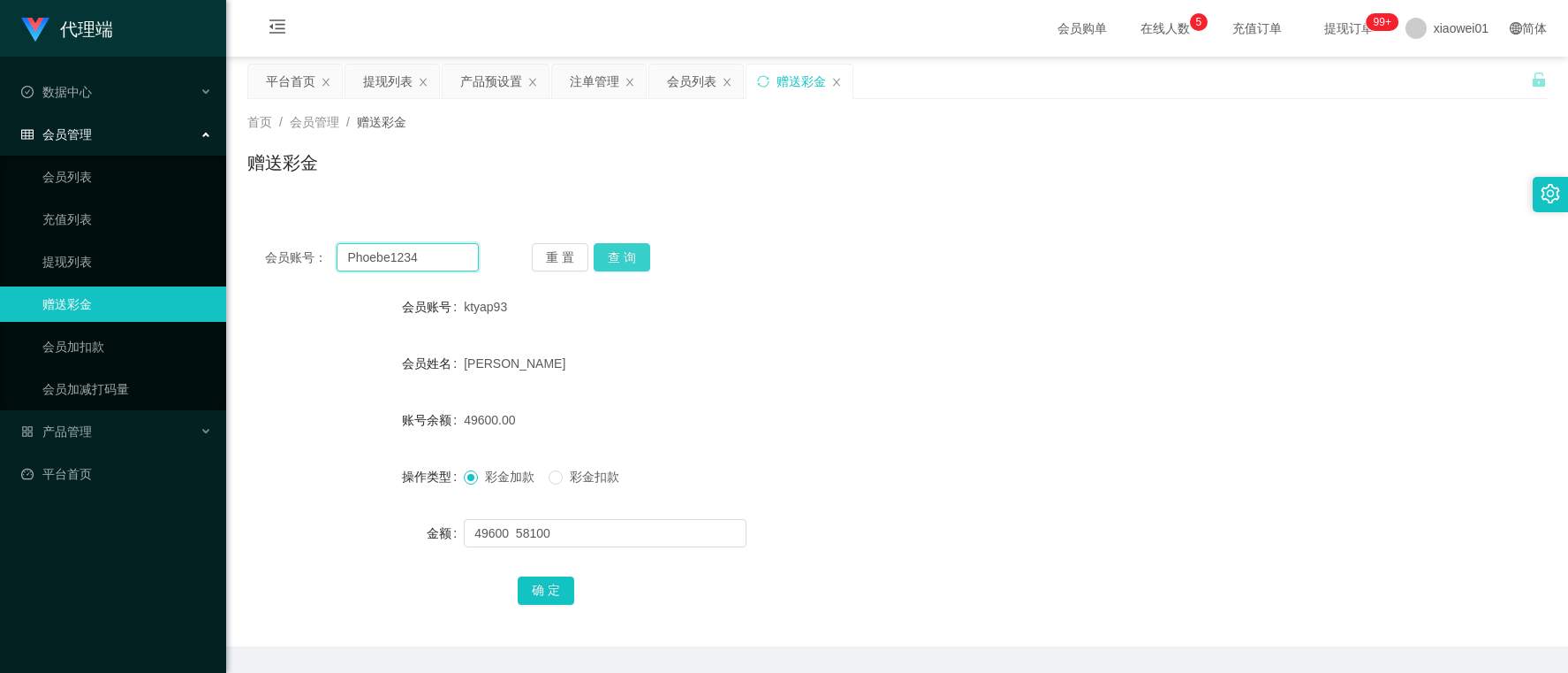
type input "Phoebe1234"
click at [610, 262] on button "查 询" at bounding box center [622, 257] width 57 height 28
click at [486, 75] on div "产品预设置" at bounding box center [491, 81] width 61 height 34
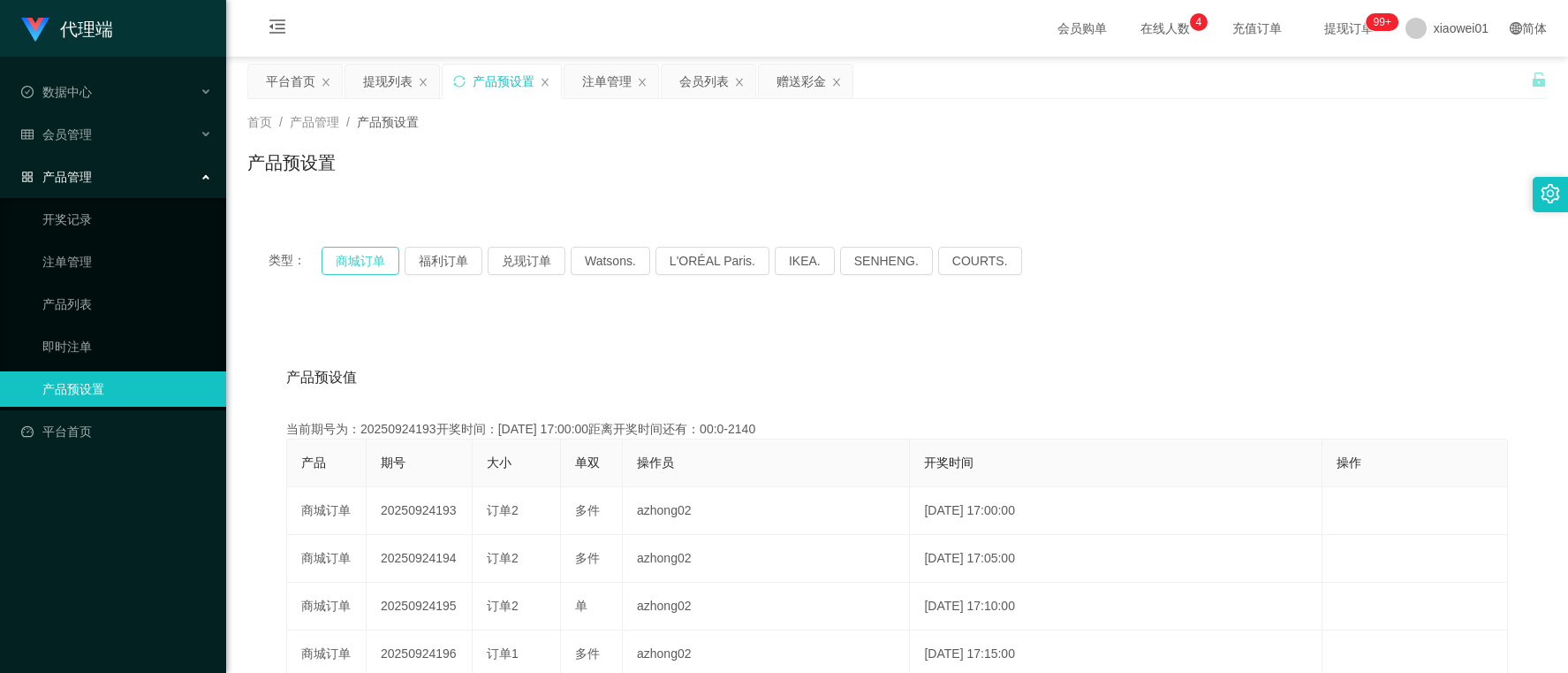
click at [345, 257] on button "商城订单" at bounding box center [360, 261] width 78 height 28
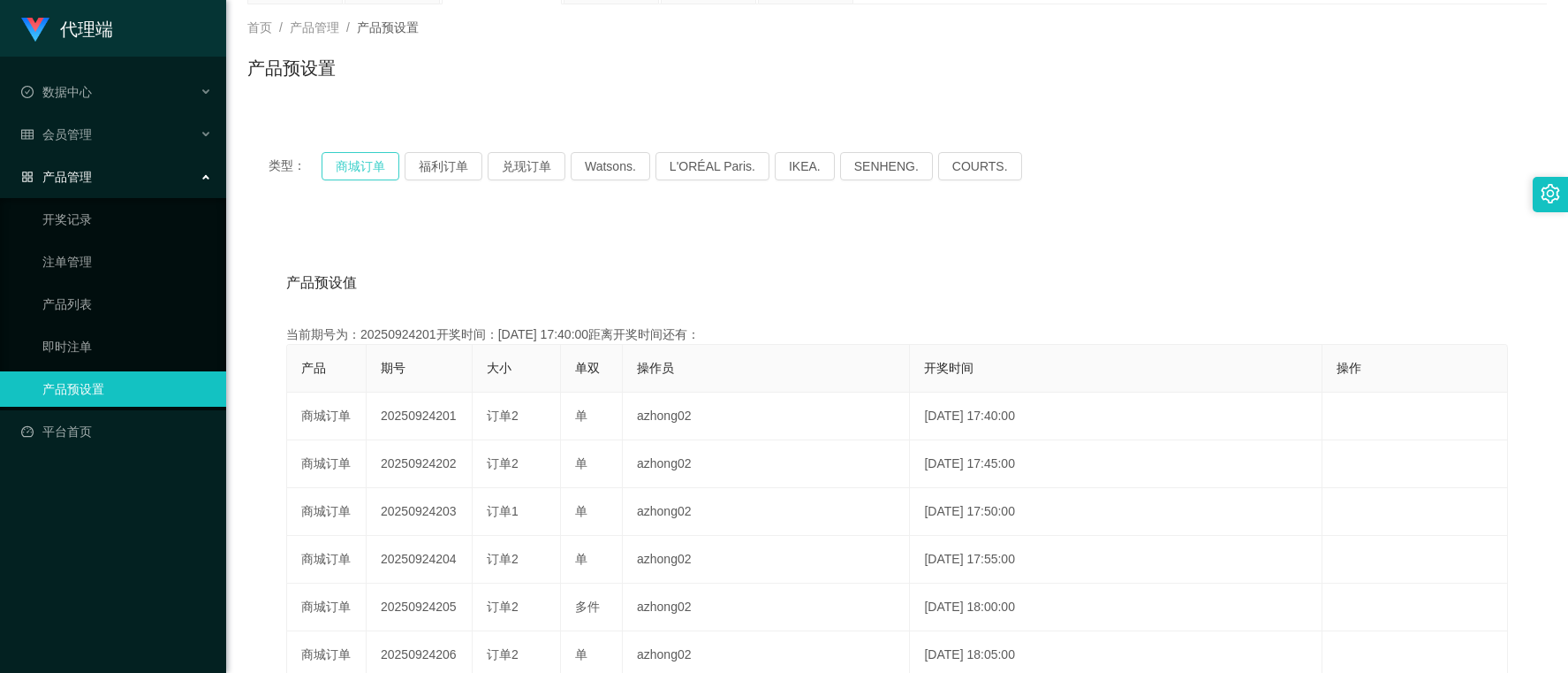
scroll to position [221, 0]
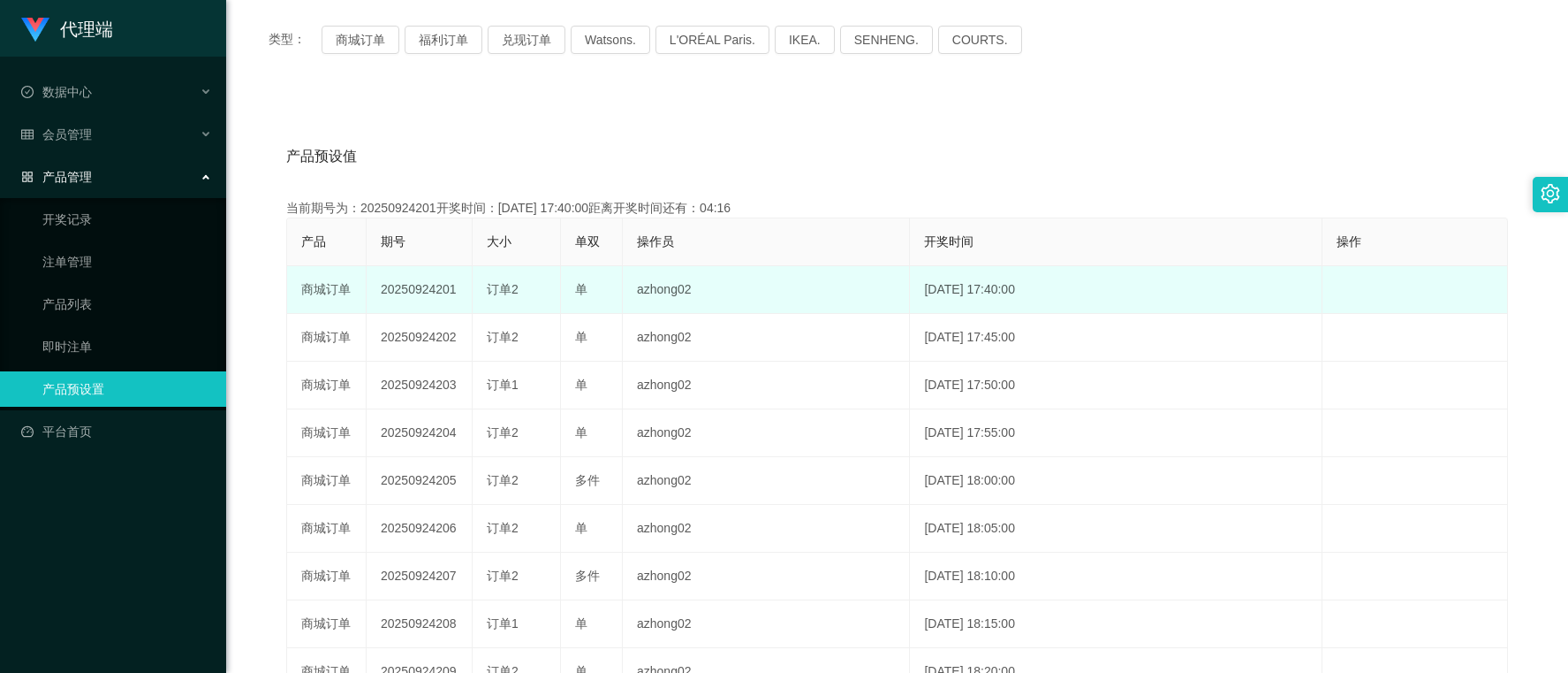
click at [426, 280] on td "20250924201" at bounding box center [420, 290] width 106 height 48
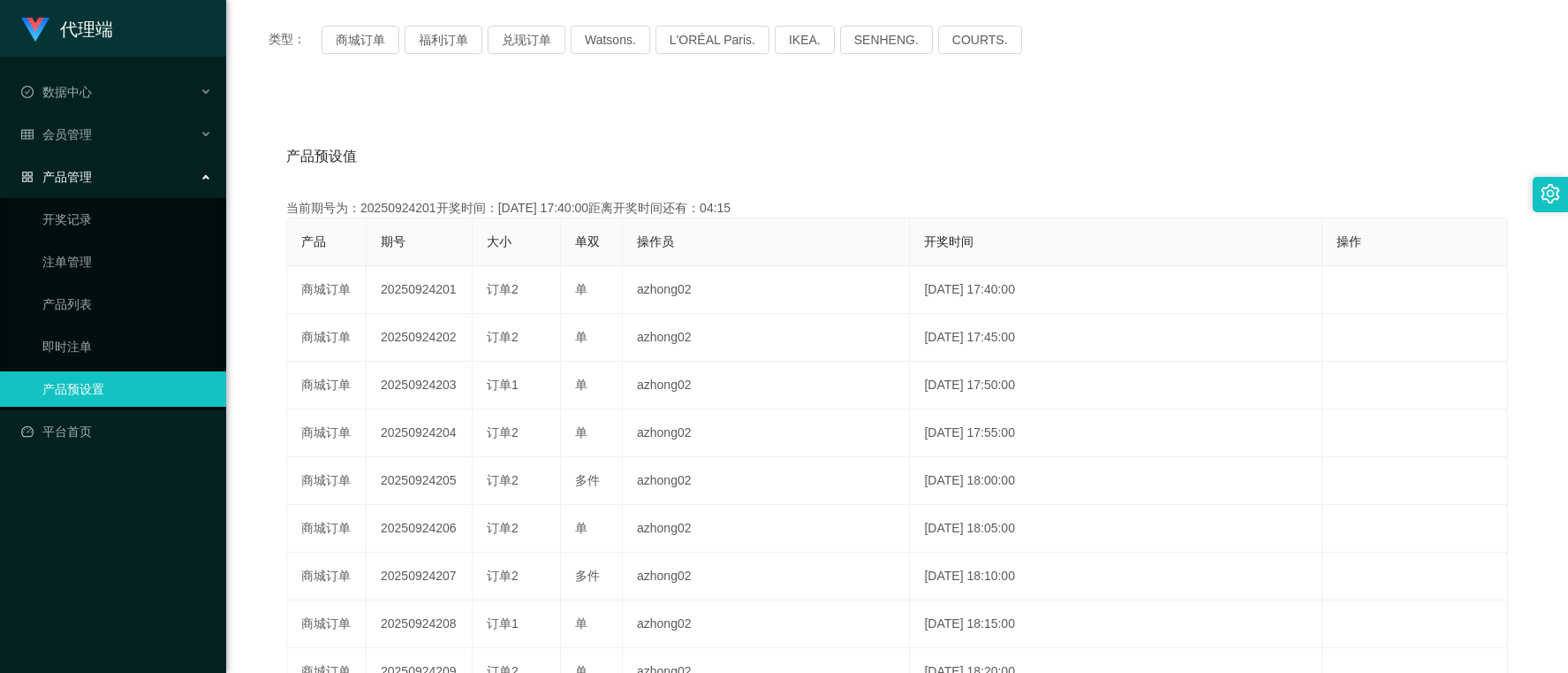
copy td "20250924201"
